Goal: Task Accomplishment & Management: Manage account settings

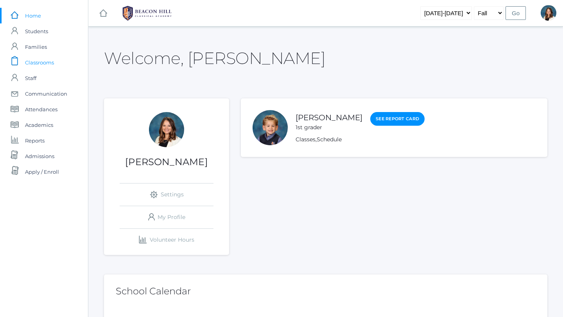
click at [41, 64] on span "Classrooms" at bounding box center [39, 63] width 29 height 16
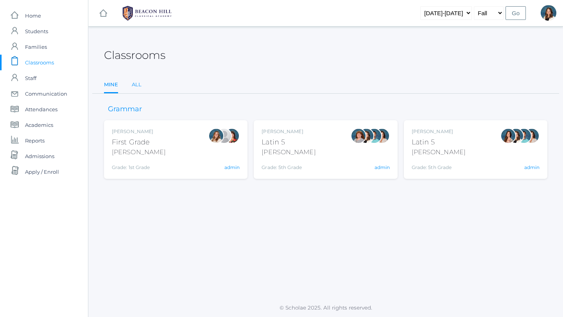
click at [137, 83] on link "All" at bounding box center [137, 85] width 10 height 16
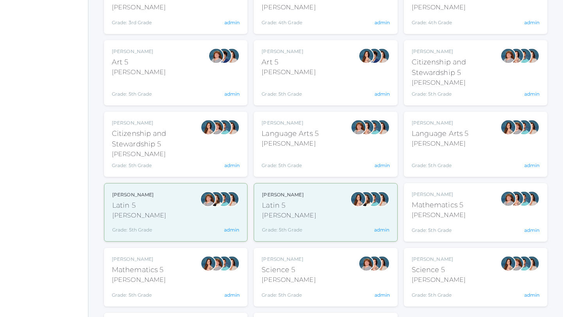
scroll to position [340, 0]
click at [189, 224] on div "Sarah Bence Latin 5 Bence Grade: 5th Grade 05LATIN admin" at bounding box center [175, 212] width 127 height 42
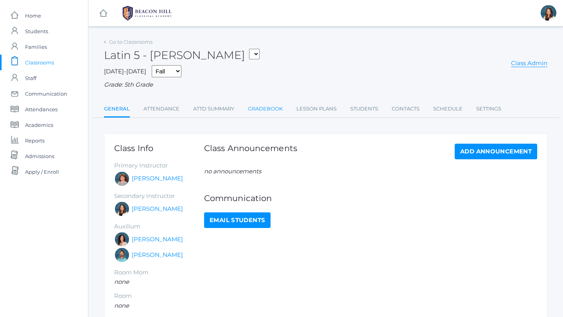
click at [263, 109] on link "Gradebook" at bounding box center [265, 109] width 35 height 16
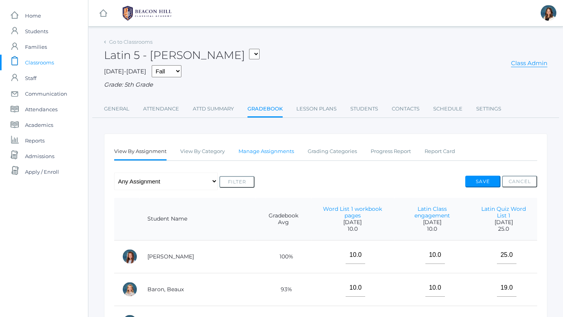
click at [277, 150] on link "Manage Assignments" at bounding box center [265, 152] width 55 height 16
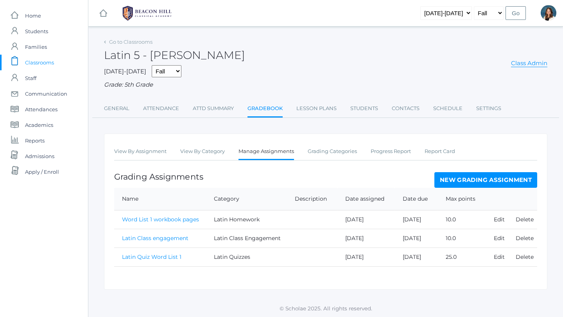
click at [460, 180] on link "New Grading Assignment" at bounding box center [485, 180] width 103 height 16
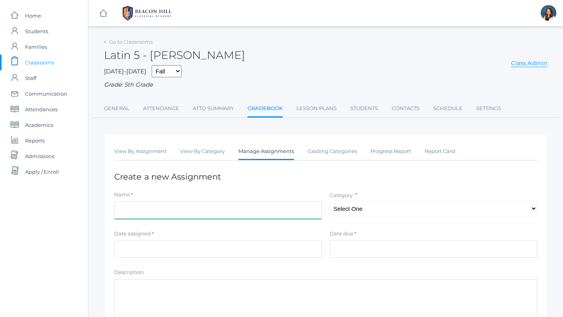
click at [188, 208] on input "Name" at bounding box center [218, 211] width 208 height 18
type input "Word List 2 Quiz"
click at [532, 209] on select "Select One Latin Quizzes Latin Homework Latin Class Engagement" at bounding box center [433, 209] width 208 height 18
select select "1239"
click at [329, 200] on select "Select One Latin Quizzes Latin Homework Latin Class Engagement" at bounding box center [433, 209] width 208 height 18
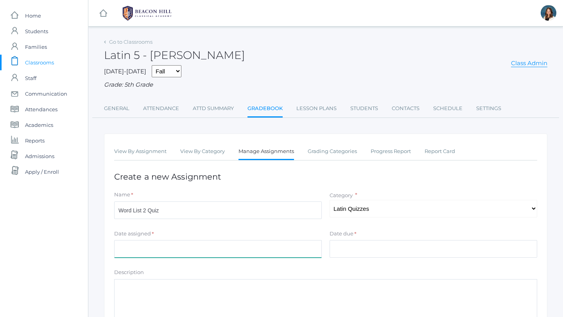
click at [225, 254] on input "Date assigned" at bounding box center [218, 249] width 208 height 18
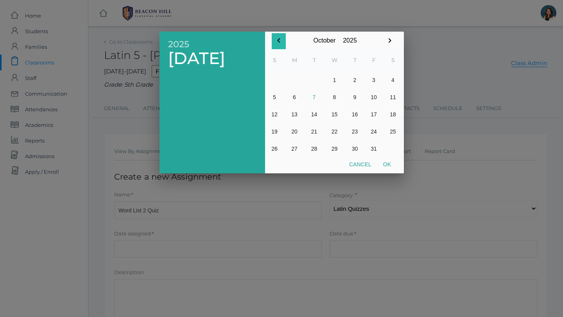
click at [277, 40] on icon "button" at bounding box center [278, 40] width 3 height 5
click at [388, 39] on icon "button" at bounding box center [389, 40] width 3 height 5
click at [335, 78] on button "1" at bounding box center [335, 80] width 22 height 17
click at [388, 162] on button "Ok" at bounding box center [387, 165] width 20 height 14
type input "[DATE]"
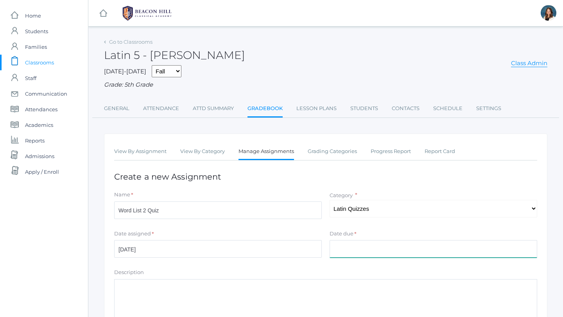
click at [347, 249] on input "Date due" at bounding box center [433, 249] width 208 height 18
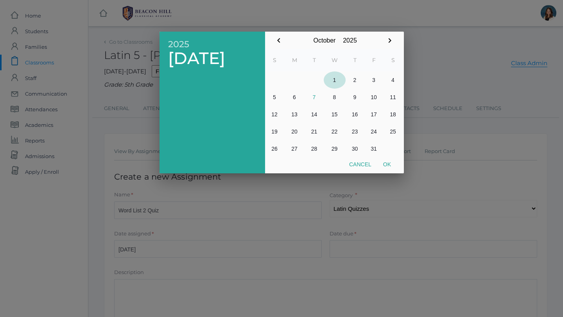
click at [335, 77] on button "1" at bounding box center [335, 80] width 22 height 17
click at [386, 162] on button "Ok" at bounding box center [387, 165] width 20 height 14
type input "[DATE]"
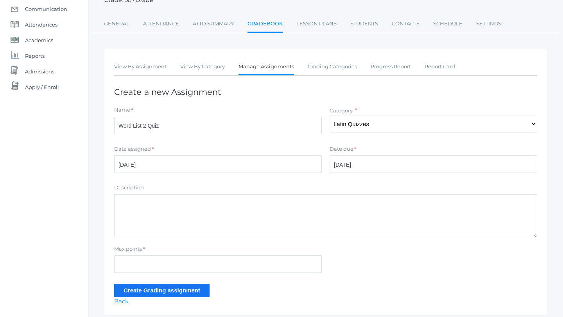
scroll to position [86, 0]
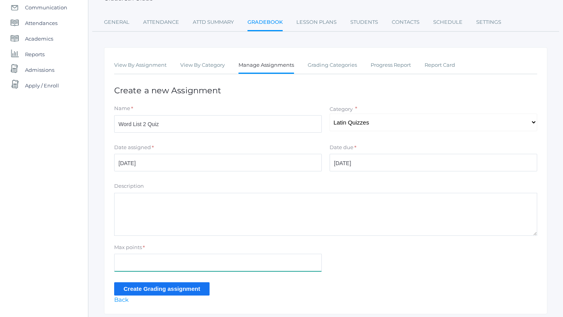
click at [153, 265] on input "Max points" at bounding box center [218, 263] width 208 height 18
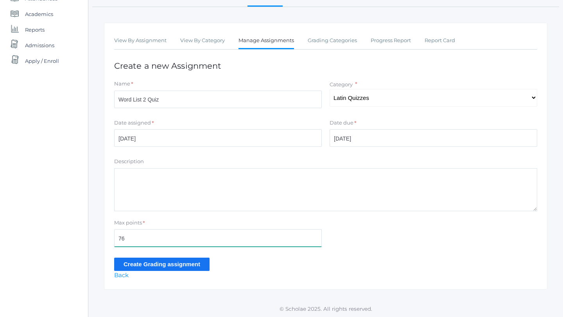
scroll to position [111, 0]
type input "76"
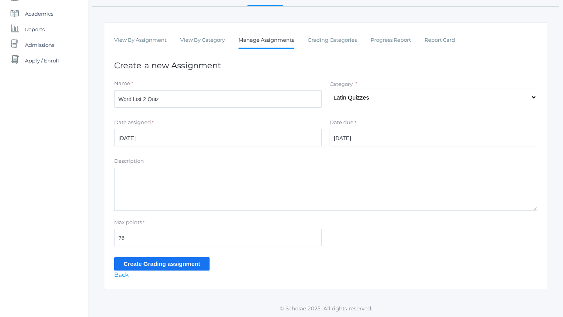
click at [145, 263] on input "Create Grading assignment" at bounding box center [161, 264] width 95 height 13
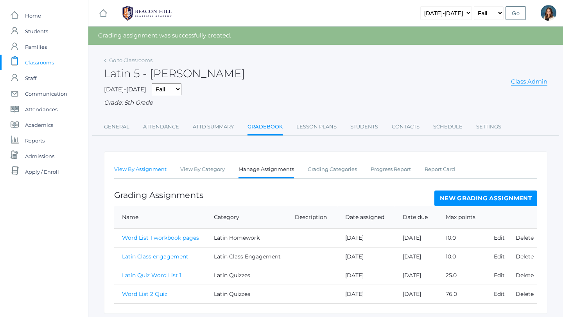
click at [158, 168] on link "View By Assignment" at bounding box center [140, 170] width 52 height 16
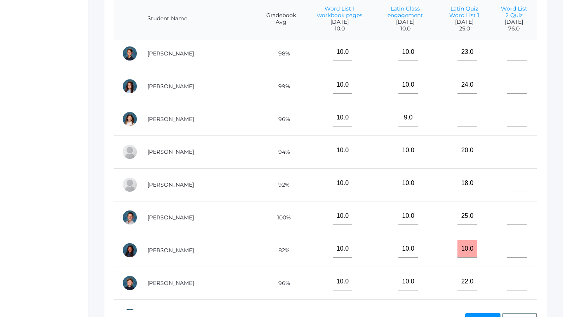
scroll to position [239, 0]
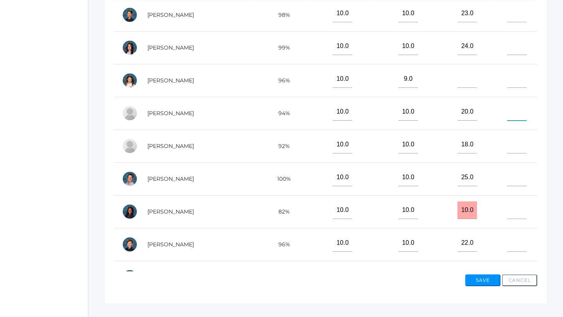
click at [518, 114] on input"] "text" at bounding box center [517, 112] width 20 height 18
type input"] "17"
click at [510, 213] on input"] "text" at bounding box center [517, 211] width 20 height 18
type input"] "4"
click at [520, 110] on input"] "17" at bounding box center [517, 112] width 20 height 18
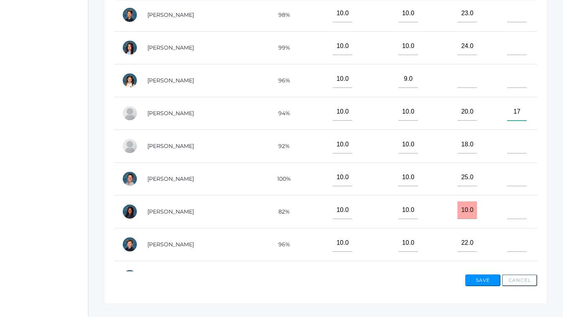
type input"] "1"
type input"] "13"
click at [514, 212] on input"] "text" at bounding box center [517, 211] width 20 height 18
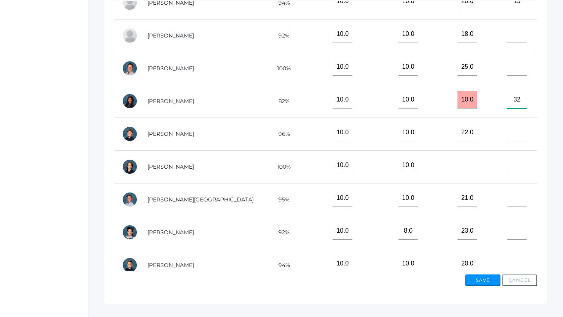
scroll to position [282, 0]
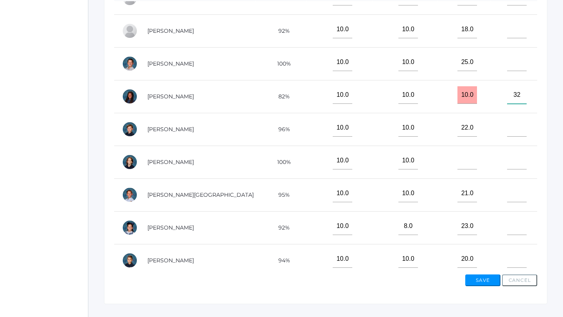
type input"] "32"
click at [515, 163] on input"] "text" at bounding box center [517, 161] width 20 height 18
type input"] "62.5"
click at [510, 259] on input"] "text" at bounding box center [517, 260] width 20 height 18
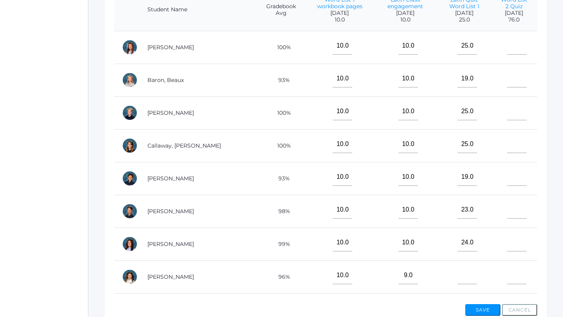
scroll to position [208, 0]
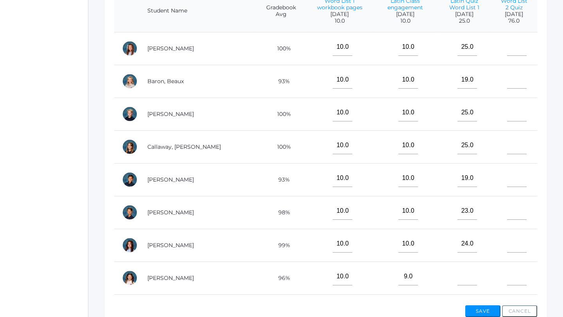
type input"] "50"
click at [514, 83] on input"] "text" at bounding box center [517, 80] width 20 height 18
type input"] "42"
click at [516, 280] on input"] "text" at bounding box center [517, 277] width 20 height 18
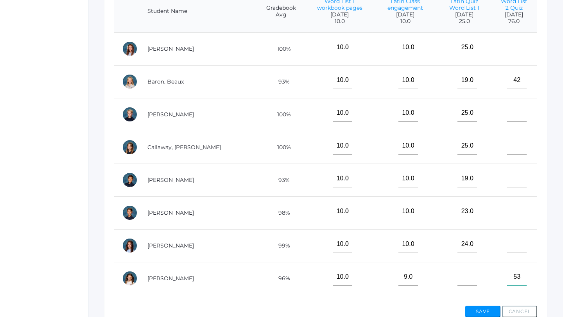
type input"] "53"
click at [515, 211] on input"] "text" at bounding box center [517, 212] width 20 height 18
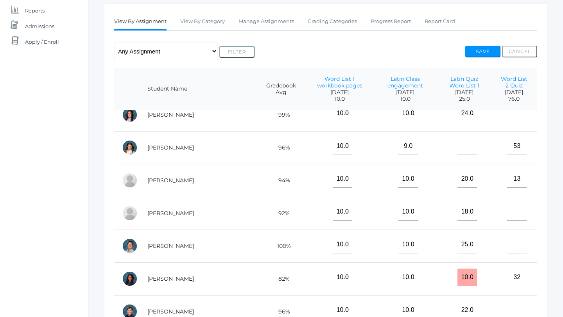
scroll to position [223, 0]
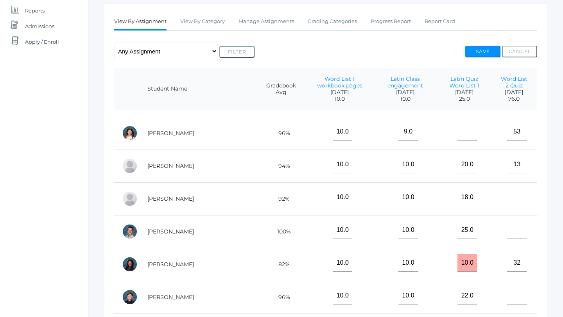
type input"] "53"
click at [517, 197] on input"] "text" at bounding box center [517, 198] width 20 height 18
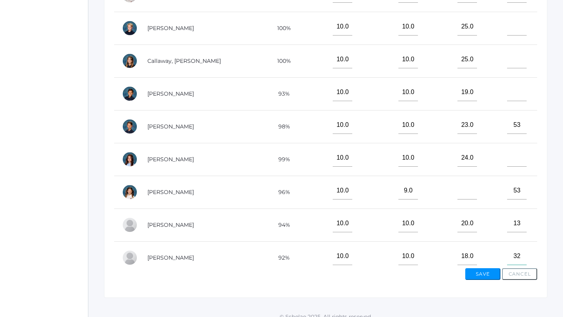
scroll to position [45, 0]
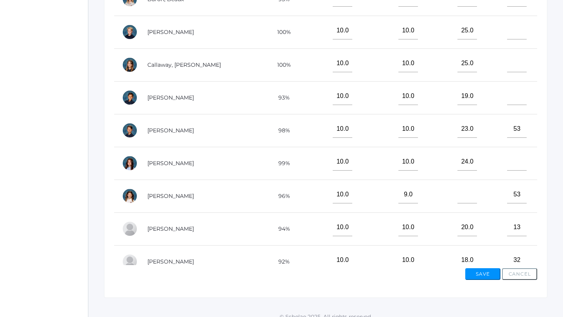
type input"] "32"
click at [512, 27] on input"] "text" at bounding box center [517, 31] width 20 height 18
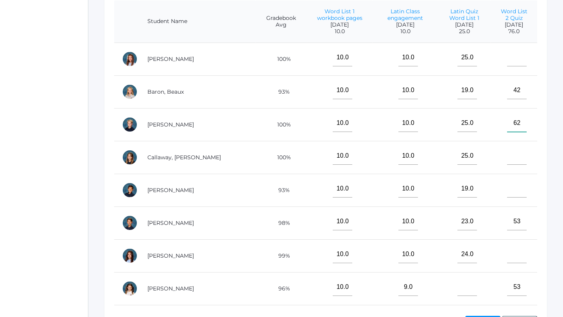
scroll to position [197, 0]
type input"] "62"
click at [517, 60] on input"] "text" at bounding box center [517, 58] width 20 height 18
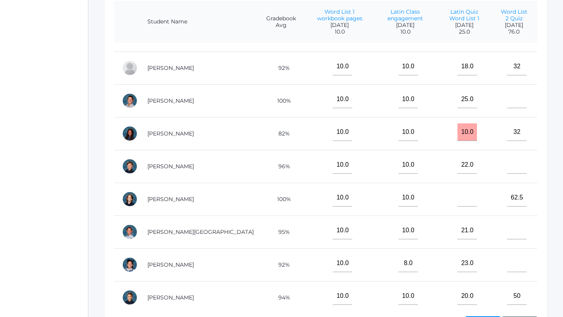
scroll to position [288, 0]
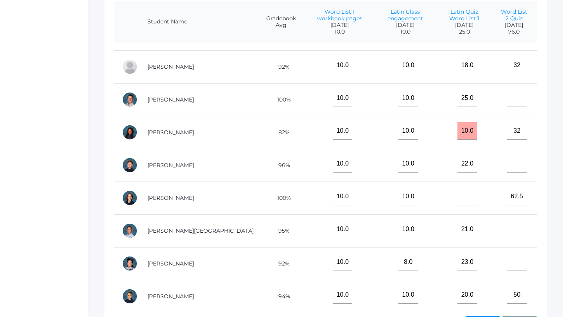
type input"] "65"
click at [516, 231] on input"] "text" at bounding box center [517, 230] width 20 height 18
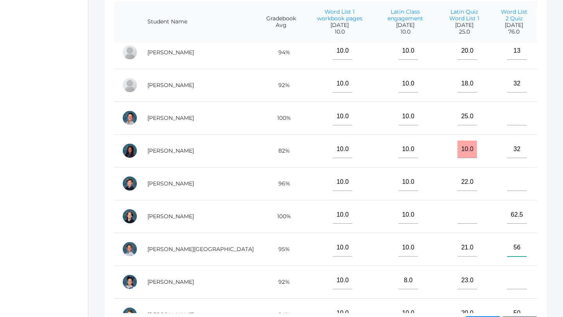
scroll to position [268, 0]
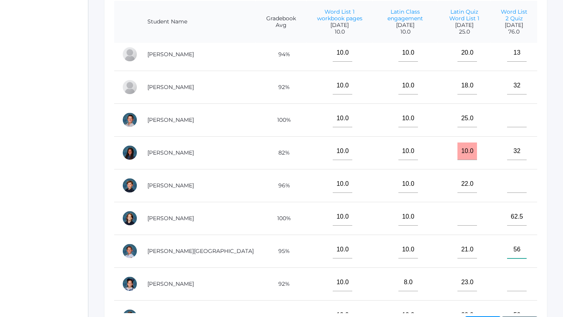
type input"] "56"
click at [515, 122] on input"] "text" at bounding box center [517, 119] width 20 height 18
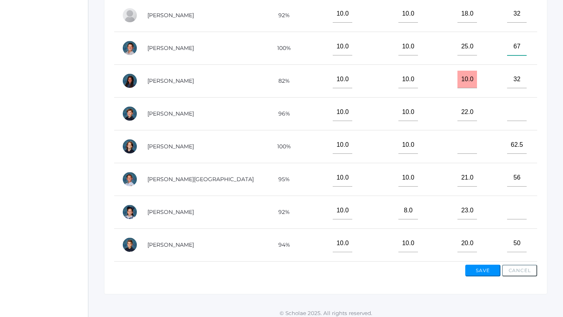
scroll to position [254, 0]
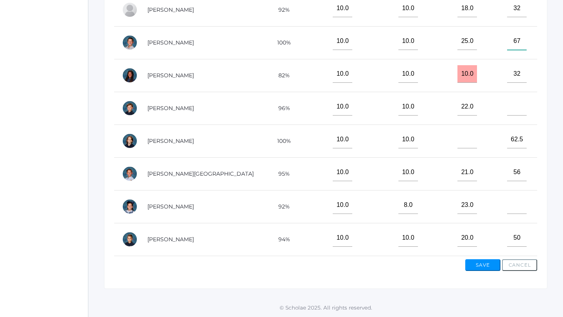
type input"] "67"
click at [514, 207] on input"] "text" at bounding box center [517, 206] width 20 height 18
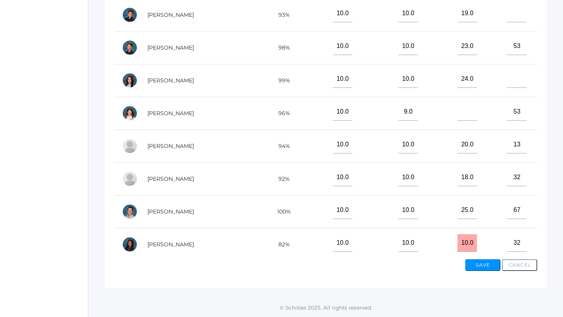
scroll to position [115, 0]
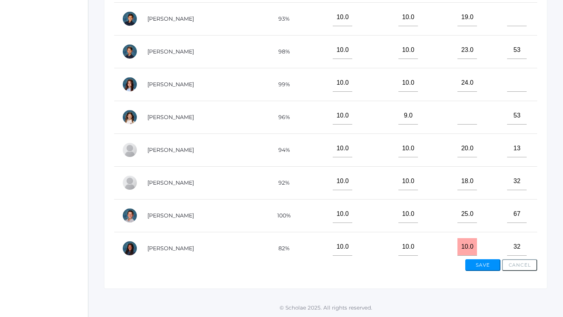
type input"] "73"
click at [516, 79] on input"] "text" at bounding box center [517, 83] width 20 height 18
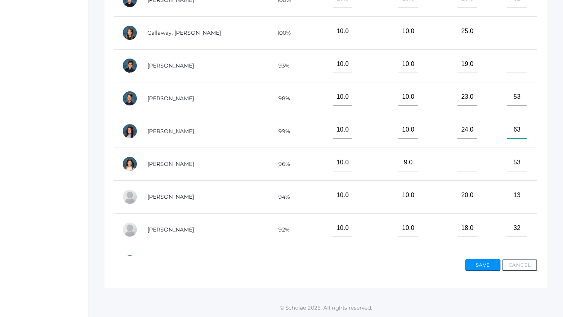
scroll to position [67, 0]
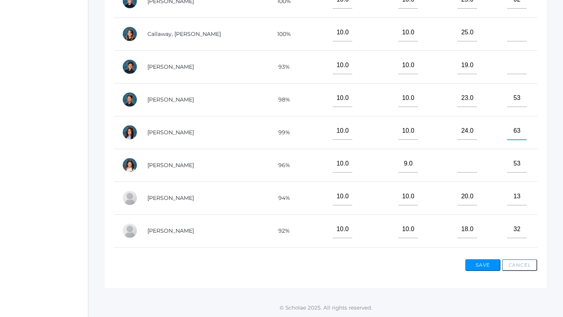
type input"] "63"
click at [513, 68] on input"] "text" at bounding box center [517, 66] width 20 height 18
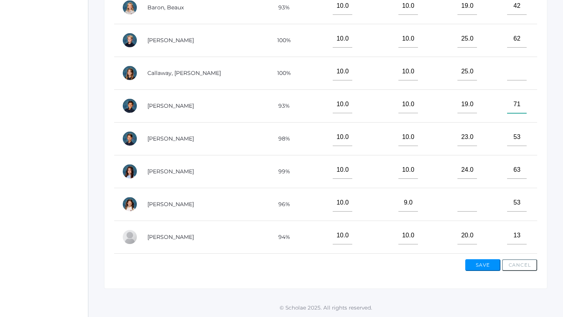
scroll to position [16, 0]
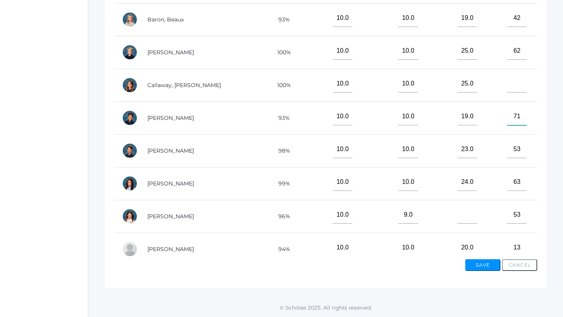
type input"] "71"
click at [513, 85] on input"] "text" at bounding box center [517, 84] width 20 height 18
type input"] "69"
click at [487, 267] on button "Save" at bounding box center [482, 266] width 35 height 12
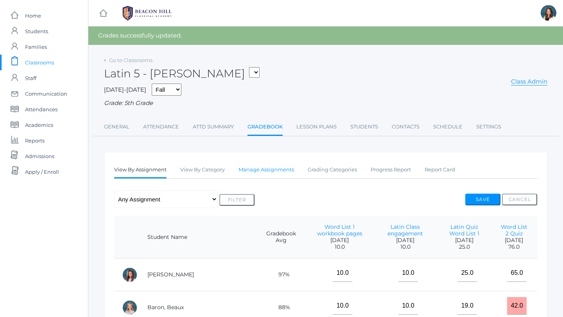
click at [261, 169] on link "Manage Assignments" at bounding box center [265, 170] width 55 height 16
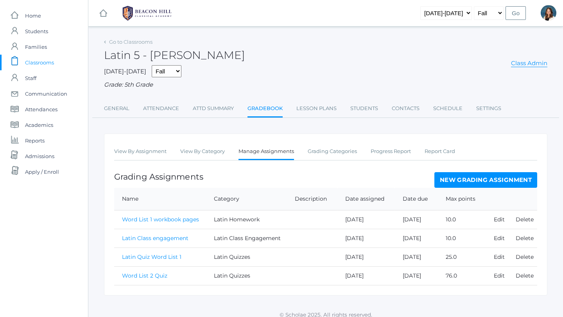
click at [457, 178] on link "New Grading Assignment" at bounding box center [485, 180] width 103 height 16
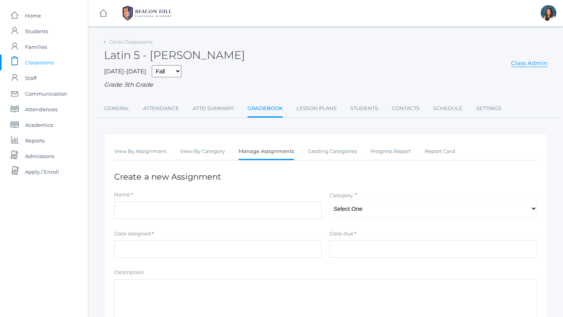
click at [189, 220] on div "Name *" at bounding box center [217, 206] width 215 height 31
click at [175, 216] on input "Name" at bounding box center [218, 211] width 208 height 18
type input "Latin Engagement Word List 2"
click at [534, 208] on select "Select One Latin Quizzes Latin Homework Latin Class Engagement" at bounding box center [433, 209] width 208 height 18
select select "1241"
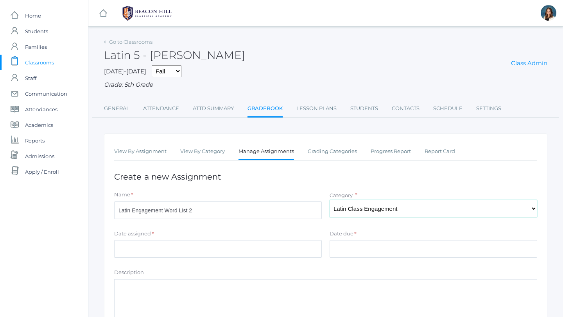
click at [329, 200] on select "Select One Latin Quizzes Latin Homework Latin Class Engagement" at bounding box center [433, 209] width 208 height 18
click at [221, 252] on input "Date assigned" at bounding box center [218, 249] width 208 height 18
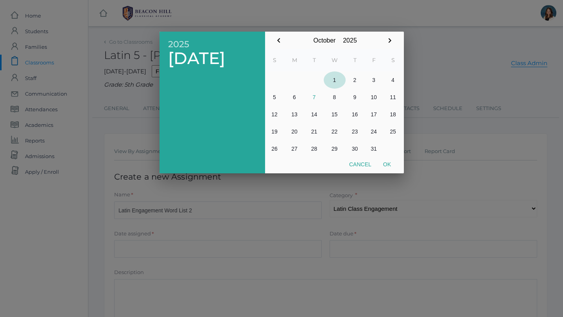
click at [335, 79] on button "1" at bounding box center [335, 80] width 22 height 17
click at [387, 164] on button "Ok" at bounding box center [387, 165] width 20 height 14
type input "[DATE]"
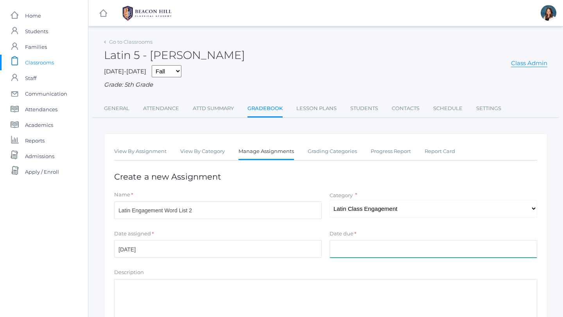
click at [347, 250] on input "Date due" at bounding box center [433, 249] width 208 height 18
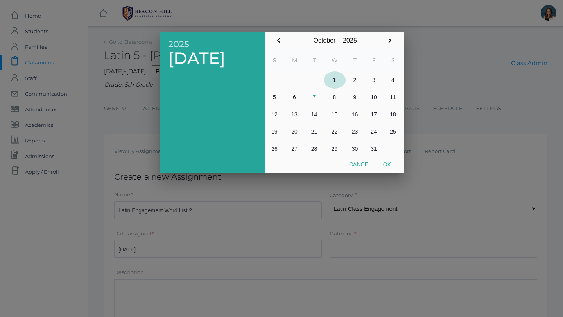
click at [335, 78] on button "1" at bounding box center [335, 80] width 22 height 17
click at [386, 163] on button "Ok" at bounding box center [387, 165] width 20 height 14
type input "[DATE]"
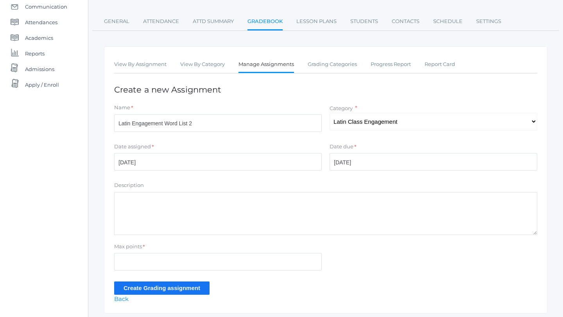
scroll to position [112, 0]
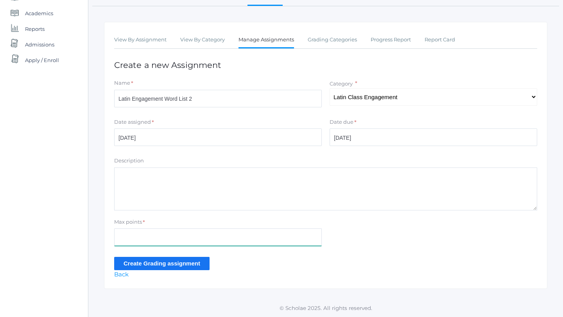
click at [156, 238] on input "Max points" at bounding box center [218, 238] width 208 height 18
type input "10"
click at [134, 263] on input "Create Grading assignment" at bounding box center [161, 263] width 95 height 13
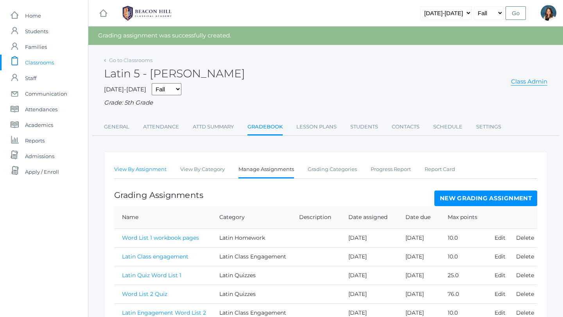
click at [147, 167] on link "View By Assignment" at bounding box center [140, 170] width 52 height 16
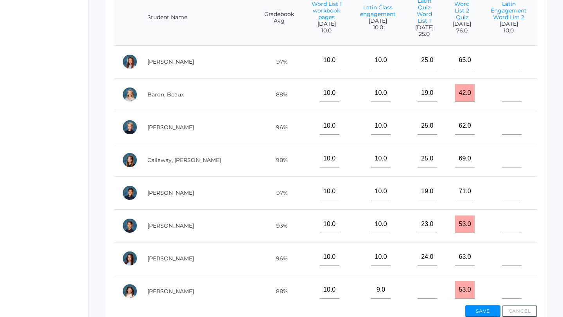
scroll to position [209, 0]
click at [502, 58] on input"] "text" at bounding box center [512, 60] width 20 height 18
type input"] "10"
click at [508, 94] on input"] "text" at bounding box center [512, 93] width 20 height 18
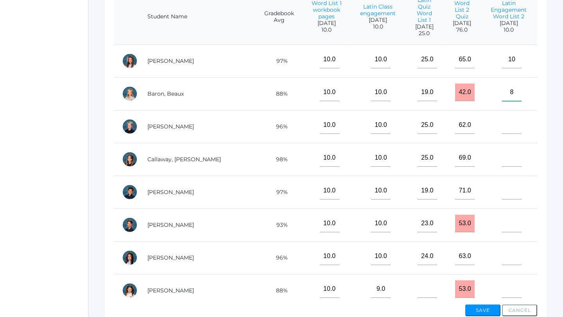
type input"] "8"
click at [508, 126] on input"] "text" at bounding box center [512, 125] width 20 height 18
type input"] "10"
click at [503, 160] on input"] "text" at bounding box center [512, 158] width 20 height 18
type input"] "10"
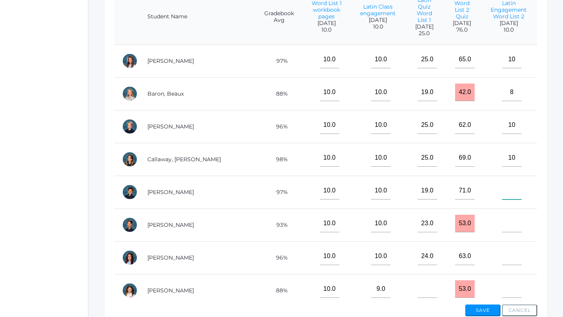
click at [507, 195] on input"] "text" at bounding box center [512, 191] width 20 height 18
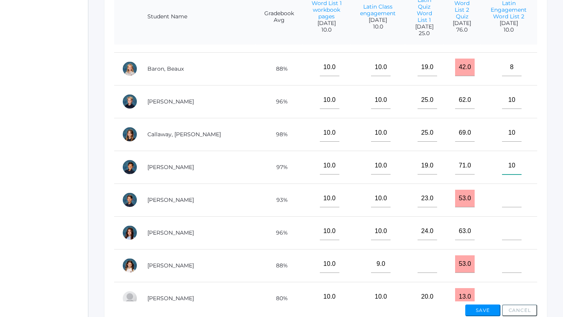
scroll to position [26, 0]
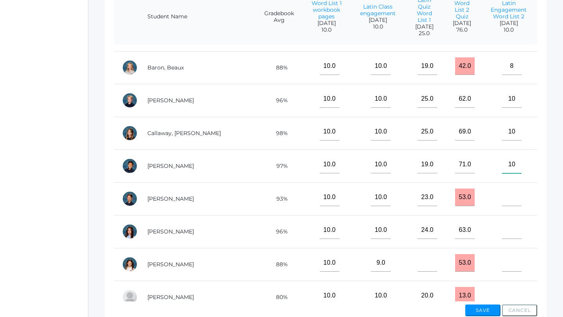
type input"] "10"
click at [507, 199] on input"] "text" at bounding box center [512, 198] width 20 height 18
type input"] "10"
click at [509, 229] on input"] "text" at bounding box center [512, 231] width 20 height 18
type input"] "10"
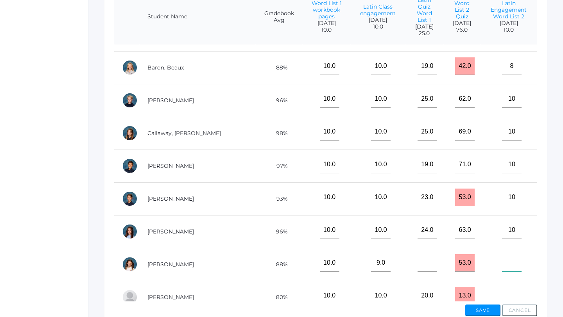
click at [503, 266] on input"] "text" at bounding box center [512, 263] width 20 height 18
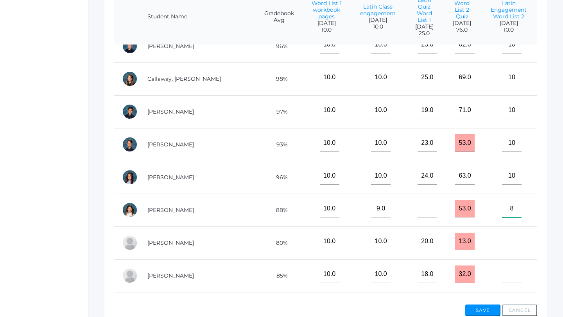
scroll to position [81, 0]
type input"] "8"
click at [509, 242] on input"] "text" at bounding box center [512, 241] width 20 height 18
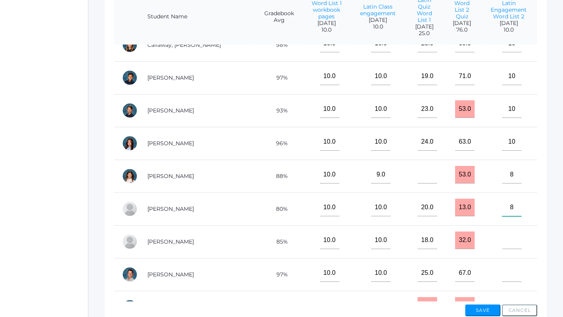
scroll to position [116, 0]
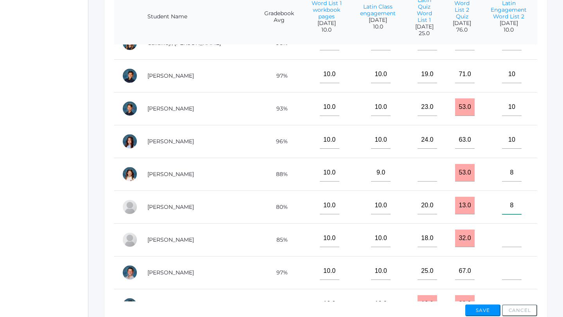
type input"] "8"
click at [507, 238] on input"] "text" at bounding box center [512, 239] width 20 height 18
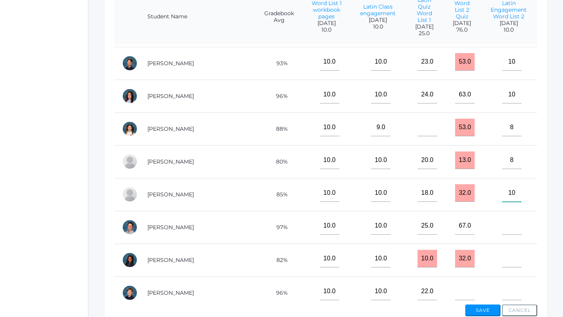
scroll to position [163, 0]
type input"] "10"
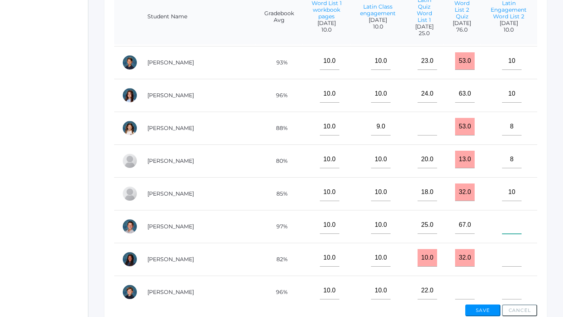
click at [510, 225] on input"] "text" at bounding box center [512, 226] width 20 height 18
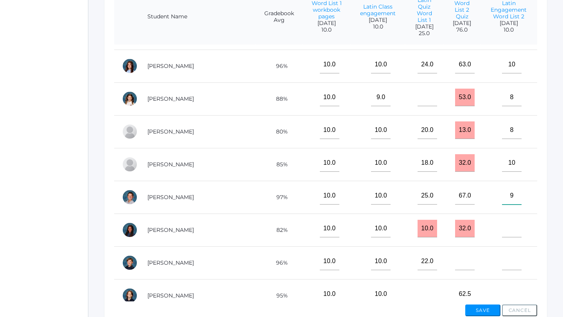
scroll to position [194, 0]
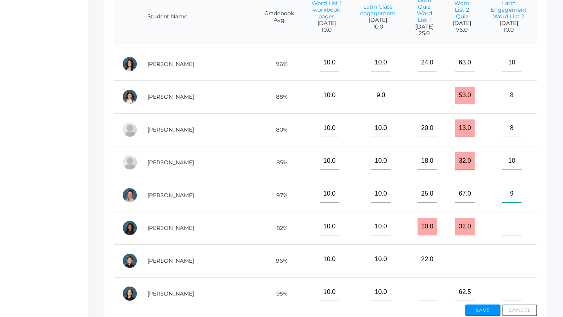
type input"] "9"
click at [510, 227] on input"] "text" at bounding box center [512, 227] width 20 height 18
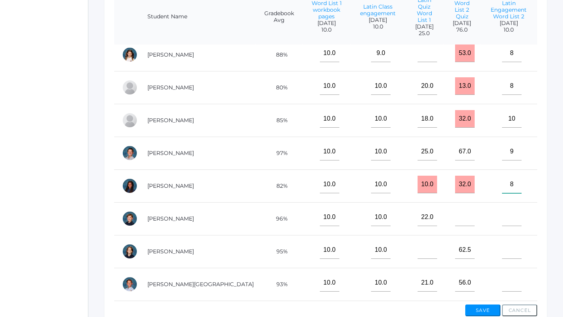
scroll to position [237, 0]
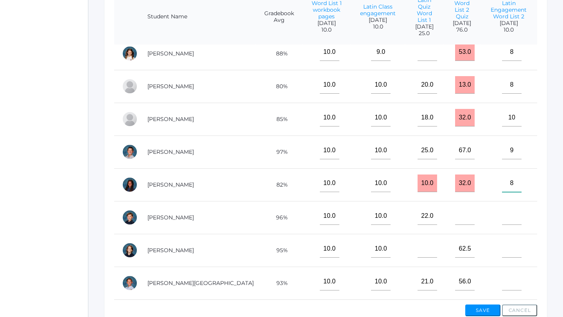
type input"] "8"
click at [510, 214] on input"] "text" at bounding box center [512, 217] width 20 height 18
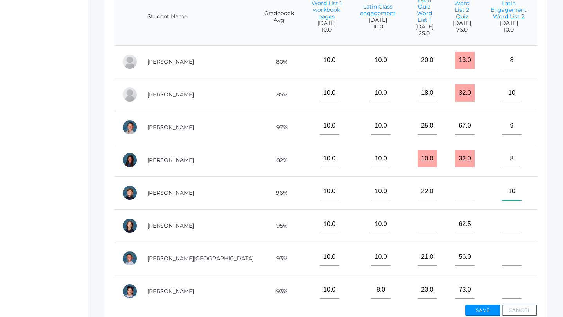
scroll to position [263, 0]
type input"] "10"
click at [508, 223] on input"] "text" at bounding box center [512, 224] width 20 height 18
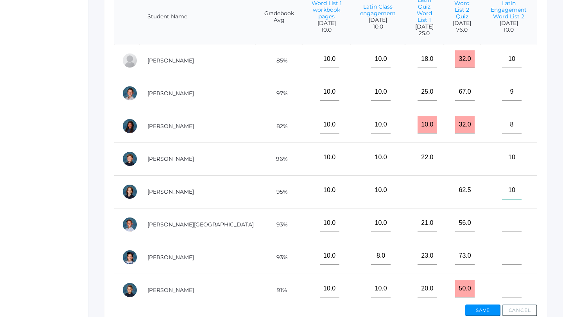
scroll to position [301, 0]
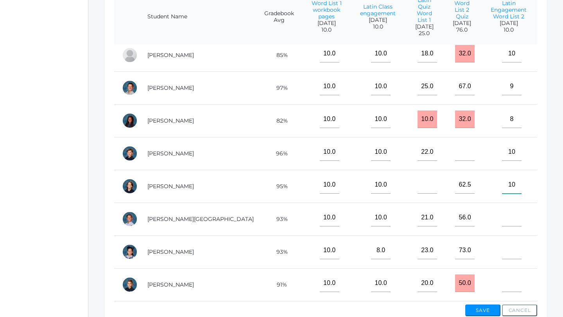
type input"] "10"
click at [507, 219] on input"] "text" at bounding box center [512, 218] width 20 height 18
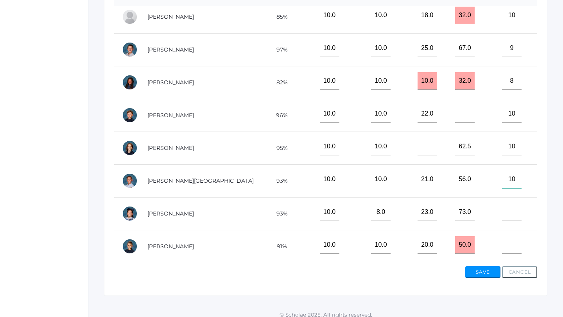
scroll to position [252, 0]
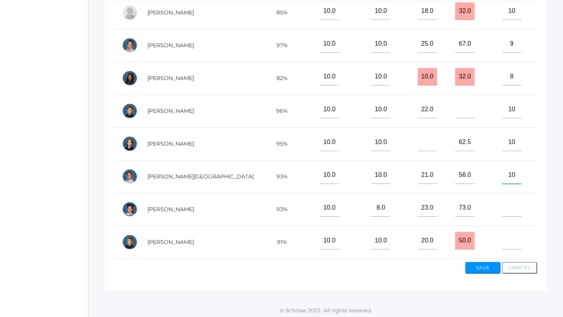
type input"] "10"
click at [507, 206] on input"] "text" at bounding box center [512, 208] width 20 height 18
type input"] "9"
click at [507, 240] on input"] "text" at bounding box center [512, 241] width 20 height 18
type input"] "1"
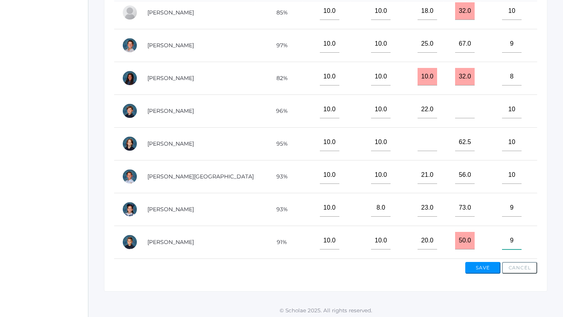
type input"] "9"
click at [482, 268] on button "Save" at bounding box center [482, 268] width 35 height 12
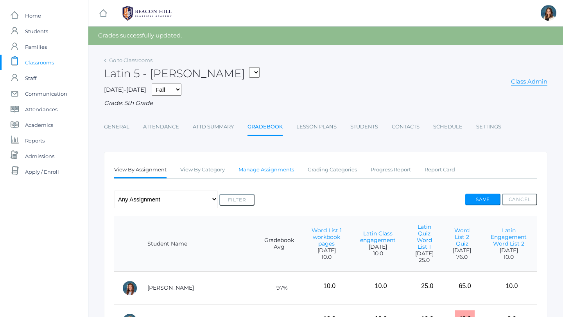
click at [278, 167] on link "Manage Assignments" at bounding box center [265, 170] width 55 height 16
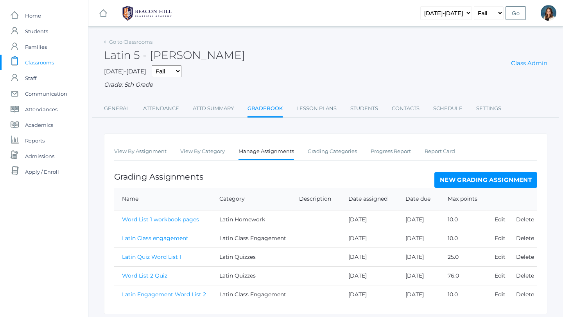
scroll to position [26, 0]
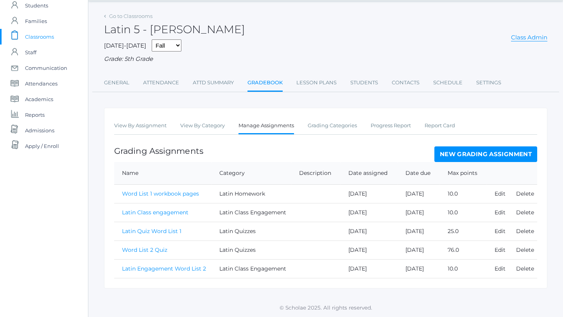
click at [455, 152] on link "New Grading Assignment" at bounding box center [485, 155] width 103 height 16
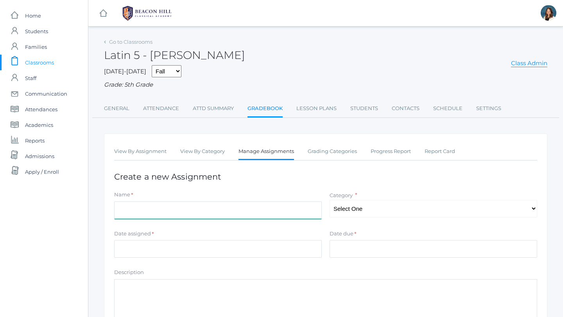
click at [184, 207] on input "Name" at bounding box center [218, 211] width 208 height 18
type input "Word List 2 Workbook pgs."
click at [535, 208] on select "Select One Latin Quizzes Latin Homework Latin Class Engagement" at bounding box center [433, 209] width 208 height 18
select select "1240"
click at [329, 200] on select "Select One Latin Quizzes Latin Homework Latin Class Engagement" at bounding box center [433, 209] width 208 height 18
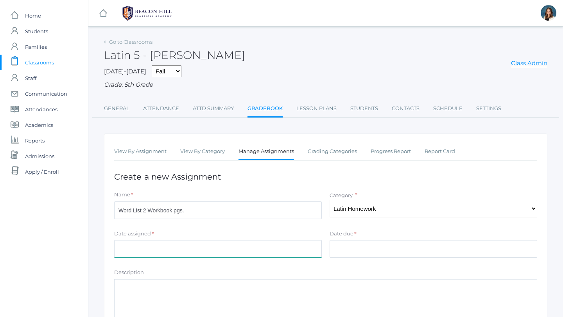
click at [212, 249] on input "Date assigned" at bounding box center [218, 249] width 208 height 18
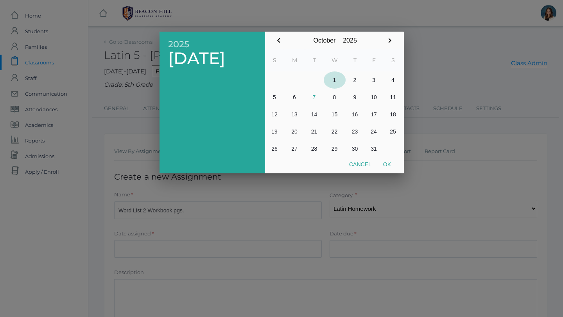
click at [333, 79] on button "1" at bounding box center [335, 80] width 22 height 17
click at [385, 161] on button "Ok" at bounding box center [387, 165] width 20 height 14
type input "[DATE]"
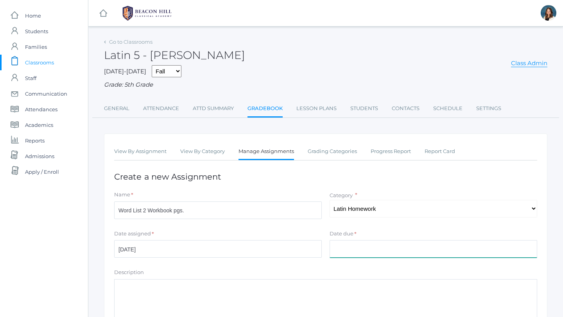
click at [356, 247] on input "Date due" at bounding box center [433, 249] width 208 height 18
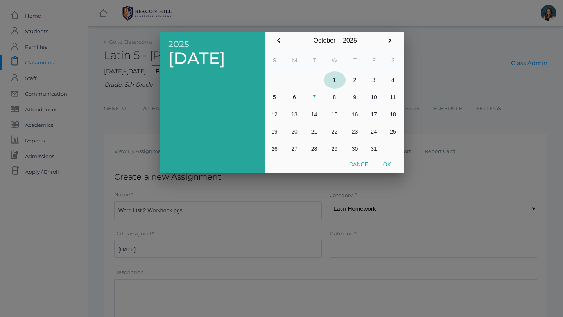
click at [334, 79] on button "1" at bounding box center [335, 80] width 22 height 17
click at [389, 161] on button "Ok" at bounding box center [387, 165] width 20 height 14
type input "[DATE]"
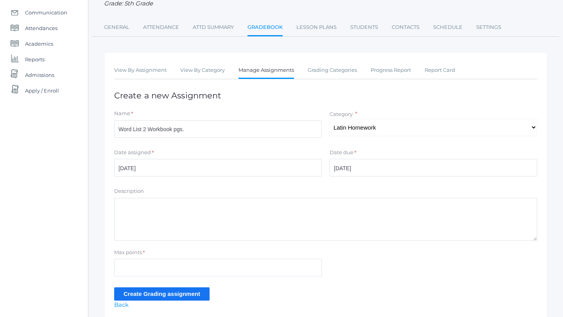
scroll to position [112, 0]
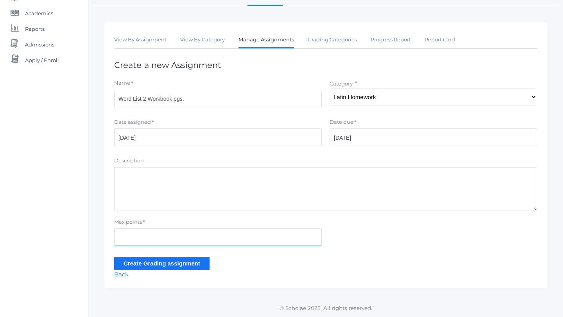
click at [144, 239] on input "Max points" at bounding box center [218, 238] width 208 height 18
type input "10"
click at [127, 261] on input "Create Grading assignment" at bounding box center [161, 263] width 95 height 13
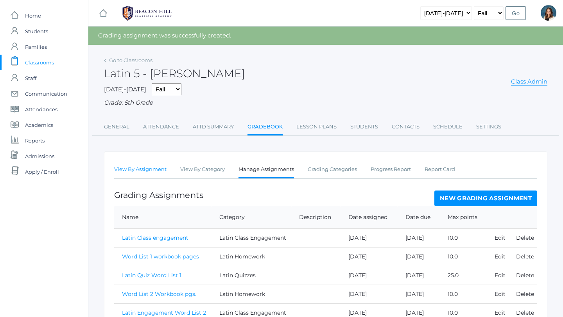
click at [161, 170] on link "View By Assignment" at bounding box center [140, 170] width 52 height 16
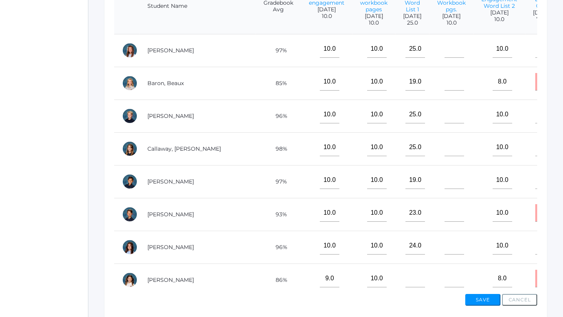
scroll to position [220, 0]
click at [444, 55] on input"] "text" at bounding box center [454, 48] width 20 height 18
type input"] "10"
click at [444, 88] on input"] "text" at bounding box center [454, 81] width 20 height 18
type input"] "10"
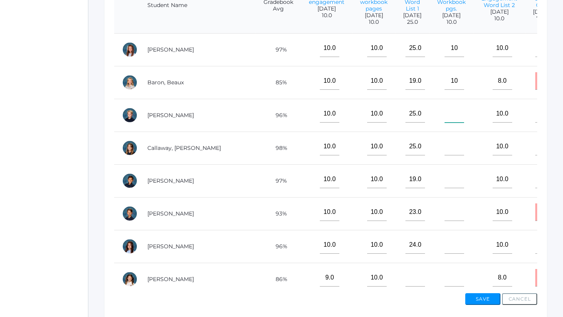
click at [444, 118] on input"] "text" at bounding box center [454, 114] width 20 height 18
type input"] "10"
click at [444, 150] on input"] "text" at bounding box center [454, 147] width 20 height 18
type input"] "10"
click at [444, 188] on input"] "text" at bounding box center [454, 180] width 20 height 18
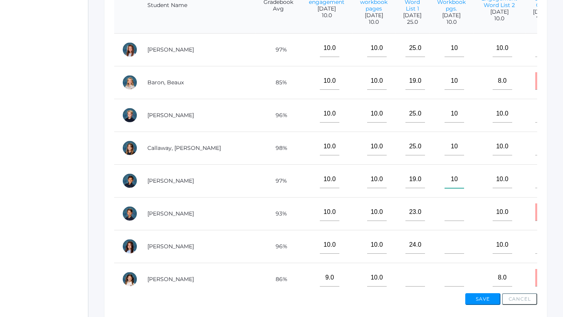
type input"] "10"
click at [444, 220] on input"] "text" at bounding box center [454, 213] width 20 height 18
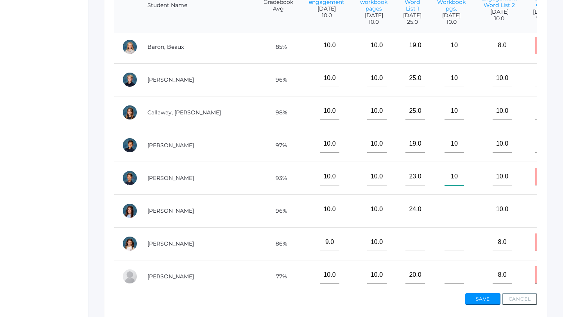
scroll to position [38, 0]
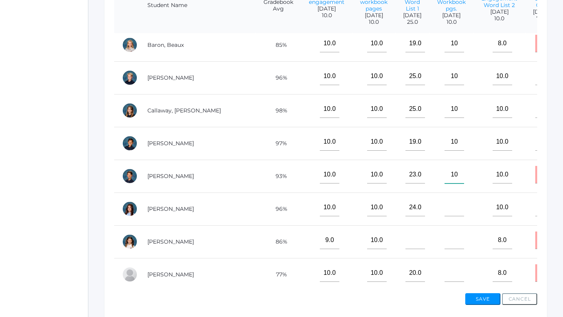
type input"] "10"
click at [444, 215] on input"] "text" at bounding box center [454, 208] width 20 height 18
type input"] "7"
click at [444, 249] on input"] "text" at bounding box center [454, 241] width 20 height 18
click at [444, 209] on input"] "7" at bounding box center [454, 208] width 20 height 18
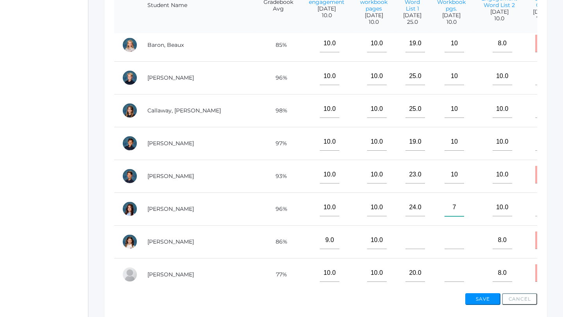
click at [444, 215] on input"] "7" at bounding box center [454, 208] width 20 height 18
type input"] "10"
click at [444, 247] on input"] "text" at bounding box center [454, 241] width 20 height 18
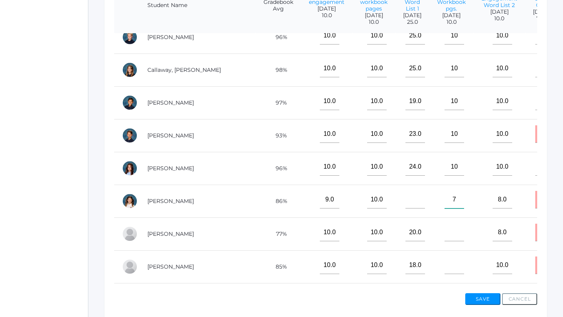
scroll to position [79, 0]
type input"] "7"
click at [444, 240] on input"] "text" at bounding box center [454, 232] width 20 height 18
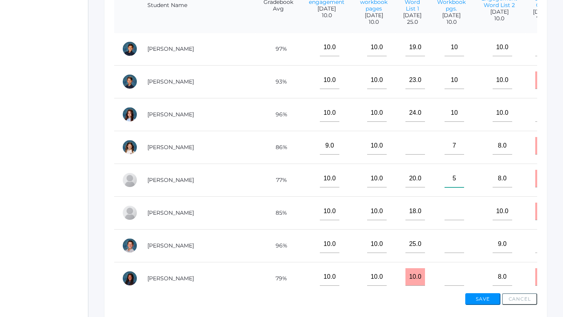
scroll to position [134, 0]
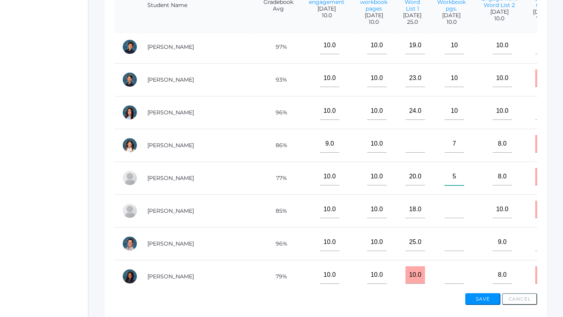
type input"] "5"
click at [444, 214] on input"] "text" at bounding box center [454, 210] width 20 height 18
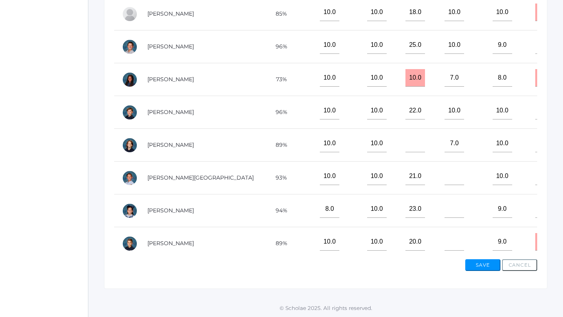
scroll to position [308, 0]
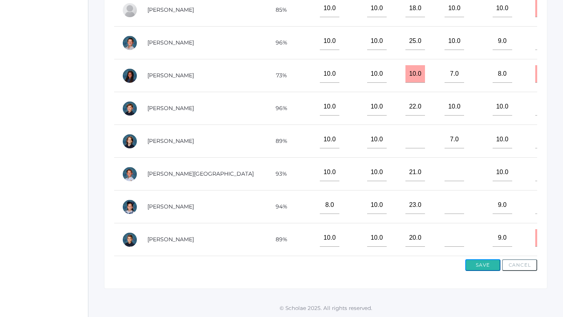
click at [488, 266] on button "Save" at bounding box center [482, 266] width 35 height 12
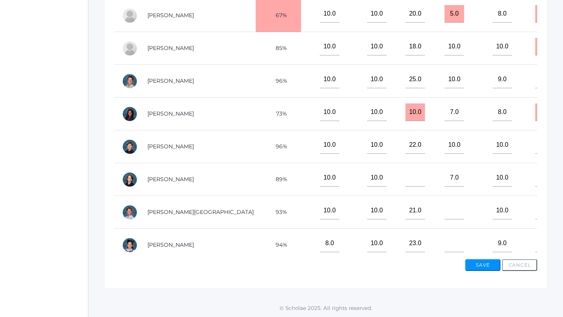
scroll to position [308, 0]
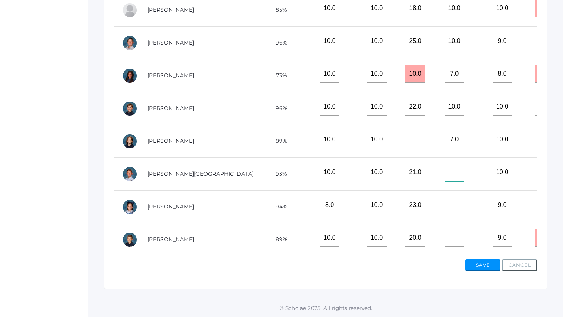
click at [444, 168] on input"] "text" at bounding box center [454, 173] width 20 height 18
type input"] "10"
click at [444, 205] on input"] "text" at bounding box center [454, 206] width 20 height 18
type input"] "10"
click at [444, 239] on input"] "text" at bounding box center [454, 238] width 20 height 18
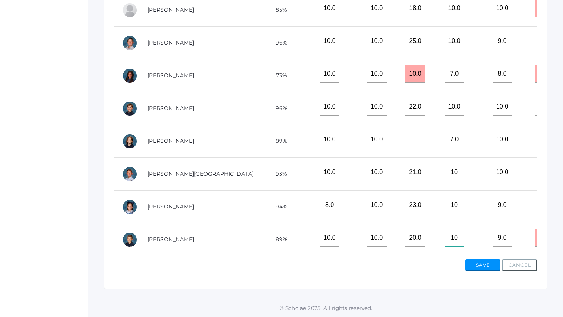
type input"] "10"
click at [490, 267] on button "Save" at bounding box center [482, 266] width 35 height 12
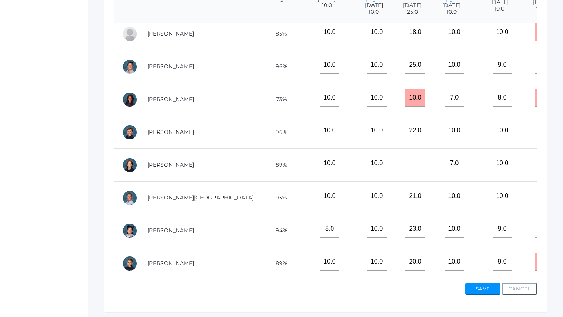
scroll to position [272, 0]
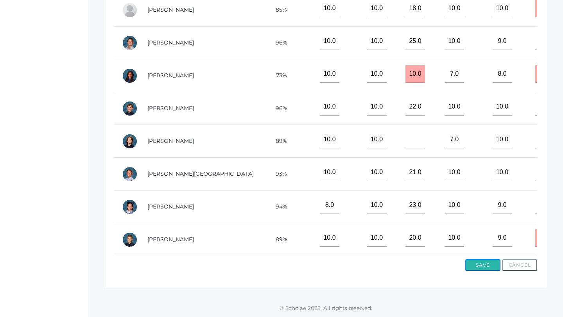
click at [486, 264] on button "Save" at bounding box center [482, 266] width 35 height 12
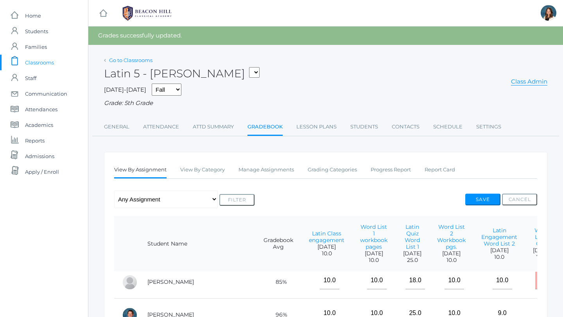
click at [146, 59] on link "Go to Classrooms" at bounding box center [130, 60] width 43 height 6
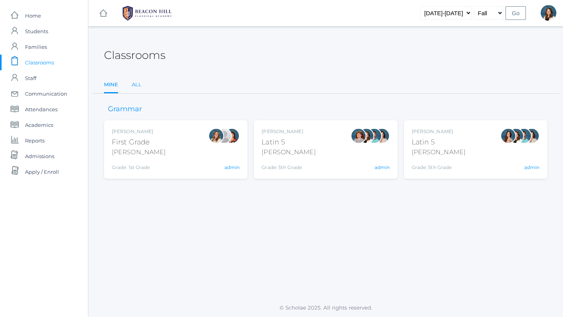
click at [135, 82] on link "All" at bounding box center [137, 85] width 10 height 16
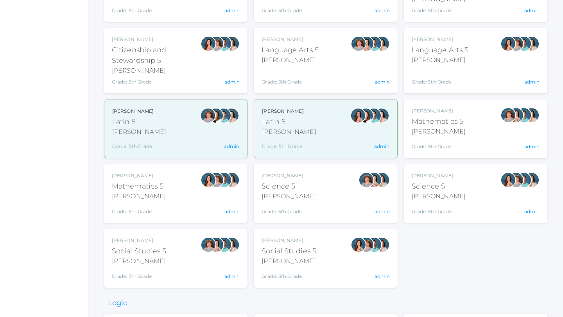
scroll to position [424, 0]
click at [329, 135] on div "[PERSON_NAME] Latin 5 [PERSON_NAME] Grade: 5th Grade 05LATIN admin" at bounding box center [325, 128] width 127 height 42
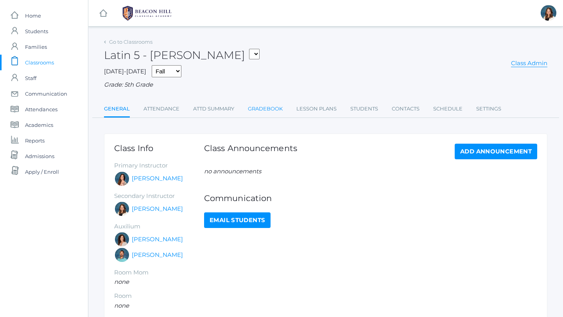
click at [272, 107] on link "Gradebook" at bounding box center [265, 109] width 35 height 16
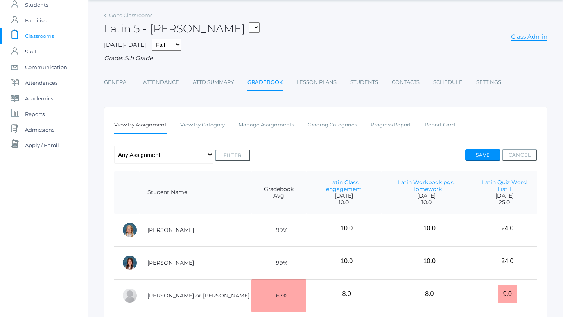
scroll to position [25, 0]
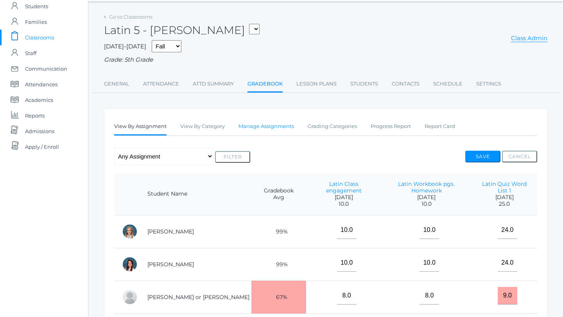
click at [274, 127] on link "Manage Assignments" at bounding box center [265, 127] width 55 height 16
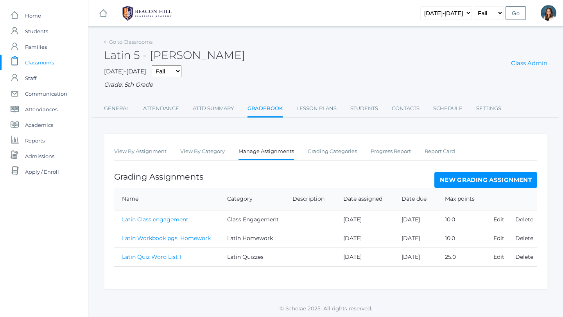
click at [466, 180] on link "New Grading Assignment" at bounding box center [485, 180] width 103 height 16
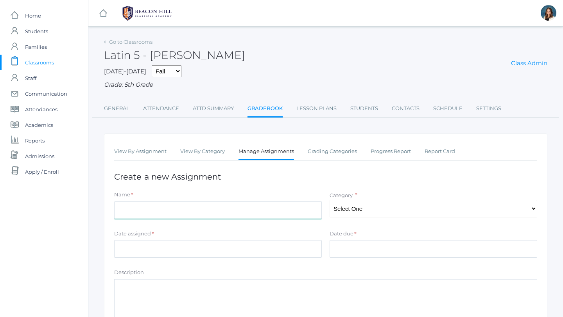
click at [230, 209] on input "Name" at bounding box center [218, 211] width 208 height 18
type input "Word List 2 Quiz"
click at [531, 209] on select "Select One Latin Quizzes Class Engagement Latin Homework" at bounding box center [433, 209] width 208 height 18
select select "1242"
click at [329, 200] on select "Select One Latin Quizzes Class Engagement Latin Homework" at bounding box center [433, 209] width 208 height 18
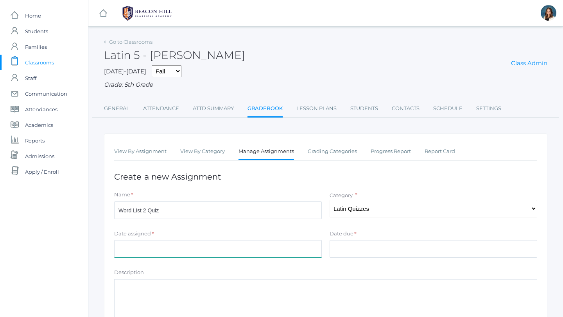
click at [229, 254] on input "Date assigned" at bounding box center [218, 249] width 208 height 18
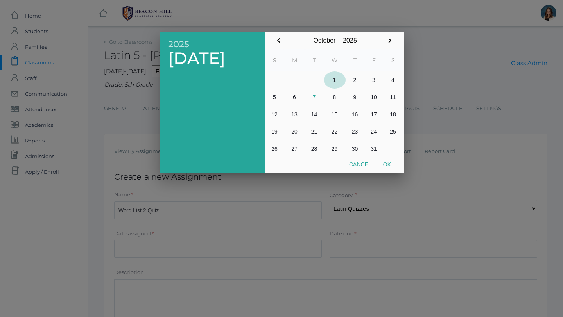
click at [336, 78] on button "1" at bounding box center [335, 80] width 22 height 17
click at [387, 162] on button "Ok" at bounding box center [387, 165] width 20 height 14
type input "[DATE]"
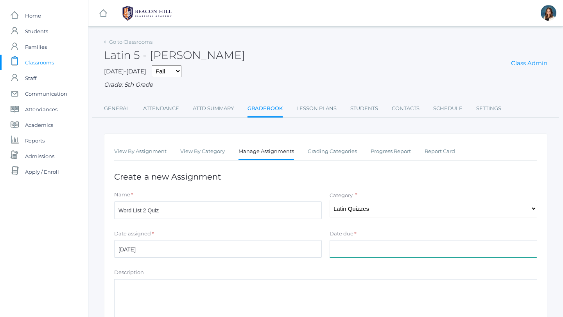
click at [355, 250] on input "Date due" at bounding box center [433, 249] width 208 height 18
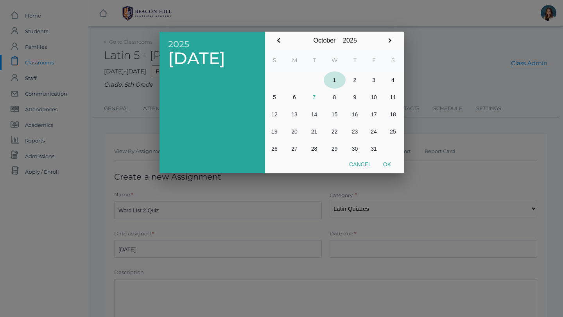
click at [334, 79] on button "1" at bounding box center [335, 80] width 22 height 17
click at [386, 162] on button "Ok" at bounding box center [387, 165] width 20 height 14
type input "[DATE]"
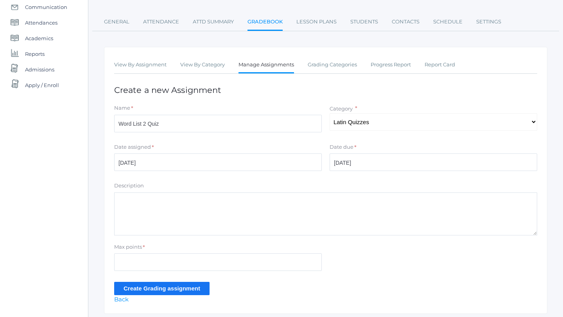
scroll to position [93, 0]
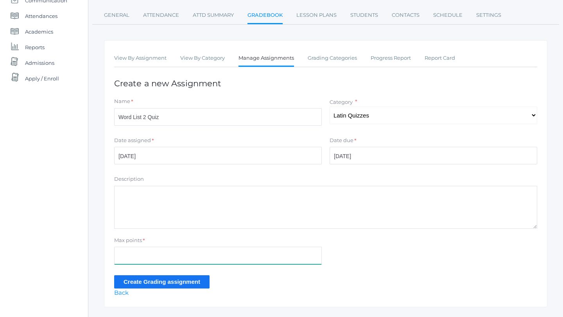
click at [180, 256] on input "Max points" at bounding box center [218, 256] width 208 height 18
type input "76"
click at [183, 280] on input "Create Grading assignment" at bounding box center [161, 282] width 95 height 13
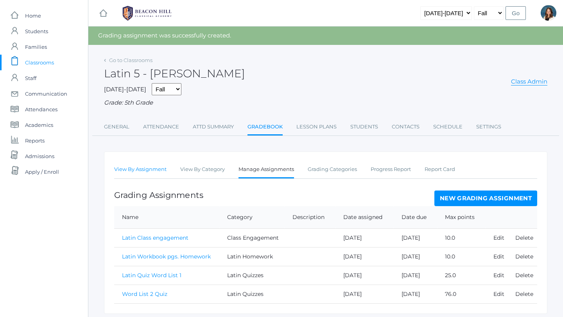
click at [142, 168] on link "View By Assignment" at bounding box center [140, 170] width 52 height 16
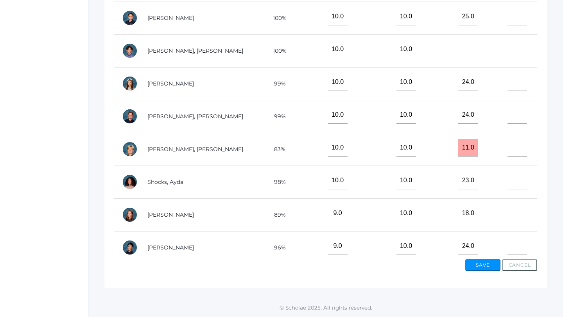
scroll to position [313, 0]
click at [519, 184] on input"] "text" at bounding box center [517, 181] width 20 height 18
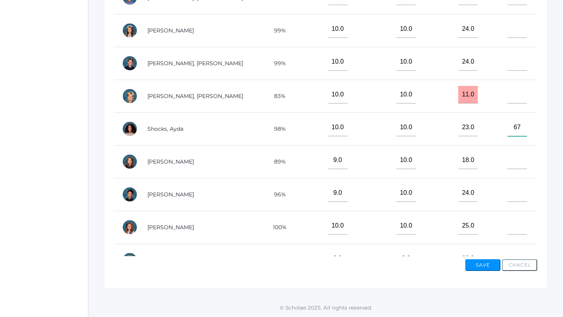
scroll to position [387, 0]
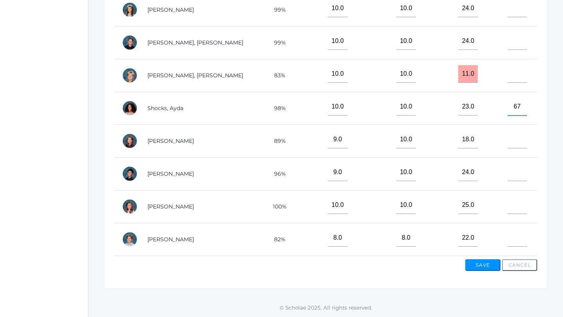
type input"] "67"
click at [513, 204] on input"] "text" at bounding box center [517, 206] width 20 height 18
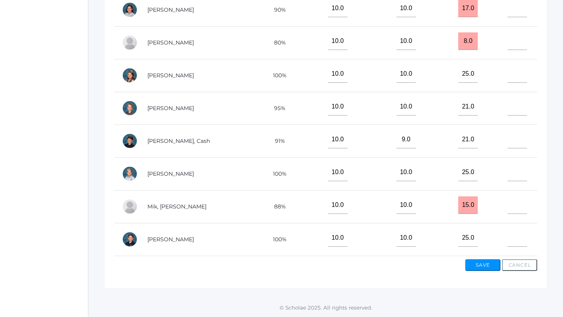
scroll to position [88, 0]
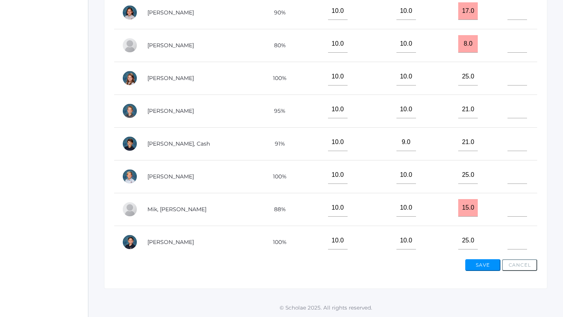
type input"] "73"
click at [516, 73] on input"] "text" at bounding box center [517, 77] width 20 height 18
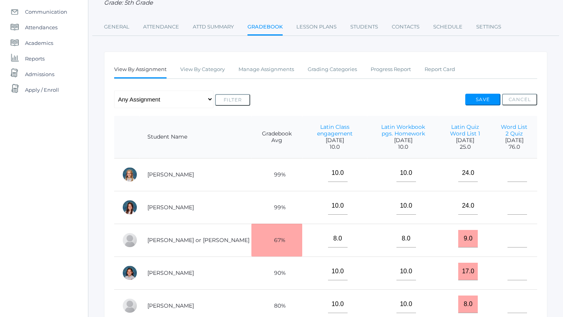
scroll to position [0, 0]
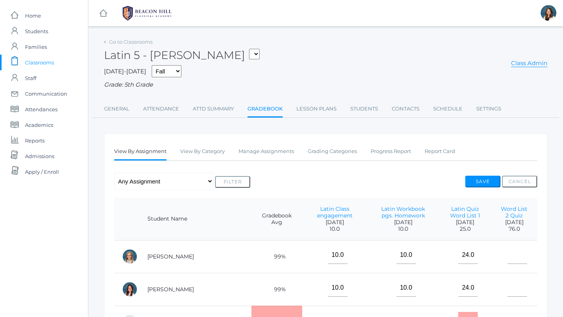
type input"] "76"
click at [516, 255] on input"] "text" at bounding box center [517, 256] width 20 height 18
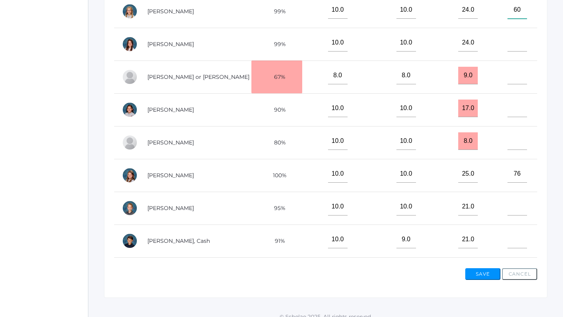
scroll to position [246, 0]
type input"] "60"
click at [512, 204] on input"] "text" at bounding box center [517, 206] width 20 height 18
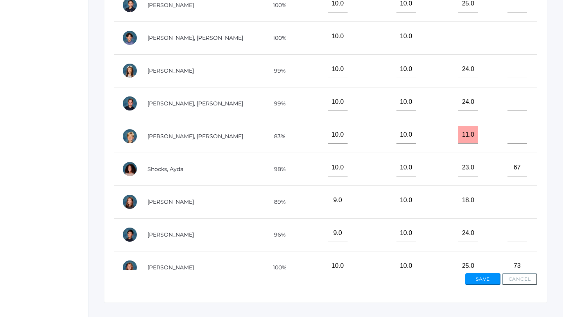
scroll to position [340, 0]
type input"] "45"
click at [516, 201] on input"] "text" at bounding box center [517, 201] width 20 height 18
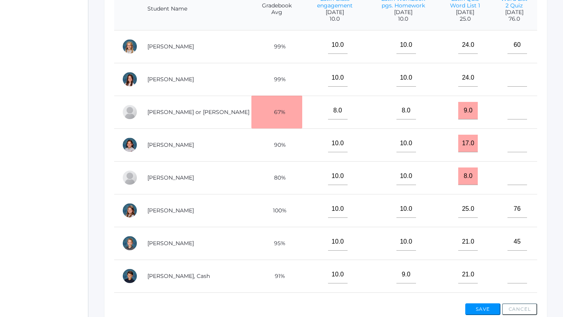
scroll to position [210, 0]
type input"] "73"
click at [515, 82] on input"] "text" at bounding box center [517, 79] width 20 height 18
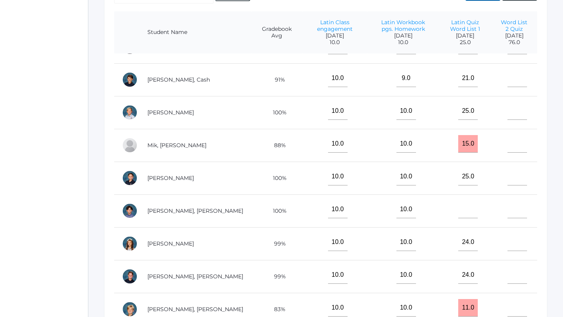
scroll to position [221, 0]
type input"] "58"
click at [512, 273] on input"] "text" at bounding box center [517, 275] width 20 height 18
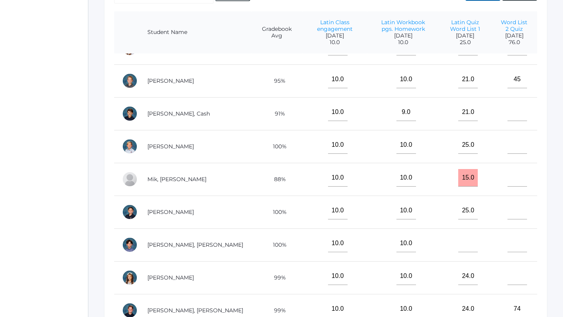
scroll to position [177, 0]
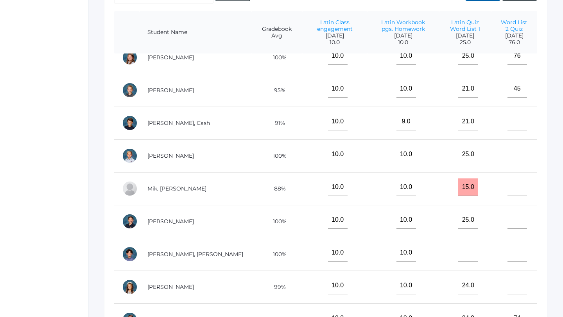
type input"] "74"
click at [507, 164] on td at bounding box center [514, 156] width 46 height 33
click at [514, 157] on input"] "text" at bounding box center [517, 155] width 20 height 18
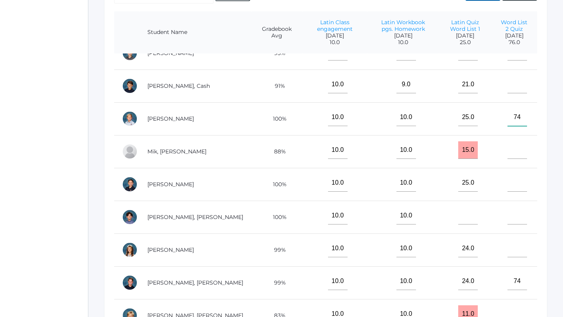
scroll to position [214, 0]
type input"] "74"
click at [514, 252] on input"] "text" at bounding box center [517, 249] width 20 height 18
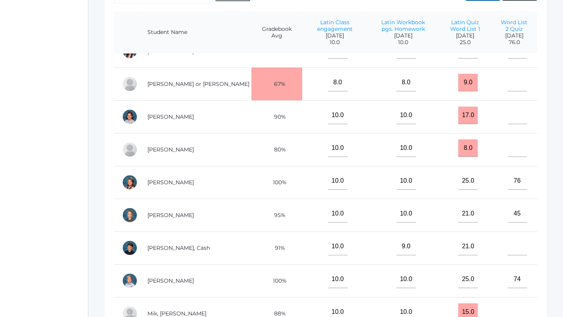
scroll to position [50, 0]
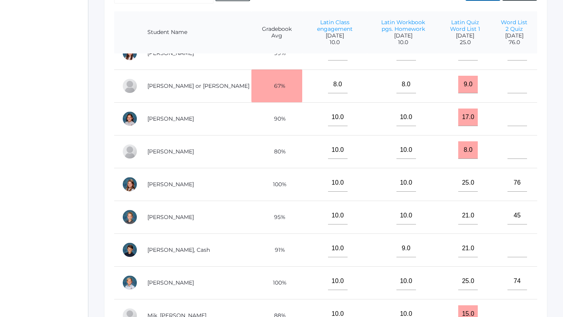
type input"] "68"
click at [519, 119] on input"] "text" at bounding box center [517, 118] width 20 height 18
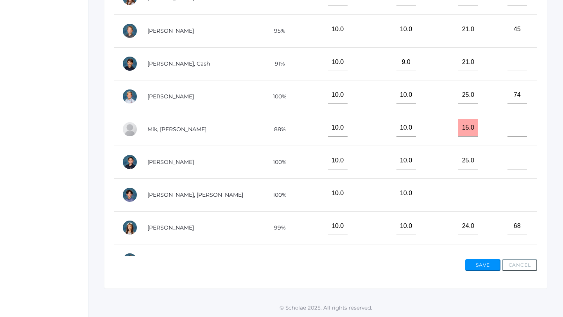
scroll to position [172, 0]
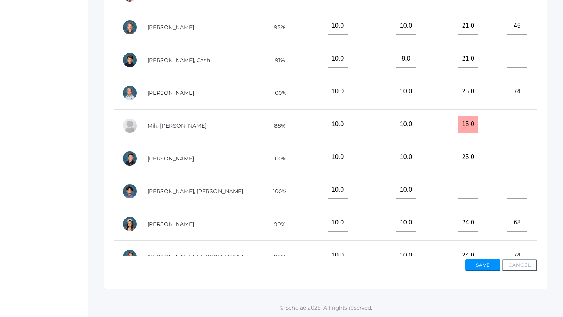
type input"] "59"
click at [515, 161] on input"] "text" at bounding box center [517, 158] width 20 height 18
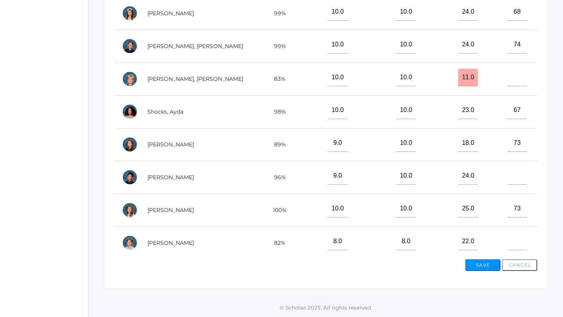
scroll to position [387, 0]
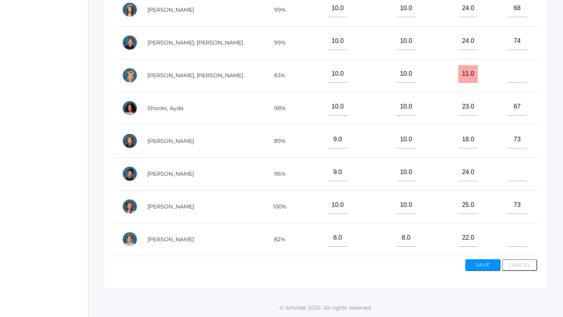
type input"] "68"
click at [518, 237] on input"] "text" at bounding box center [517, 238] width 20 height 18
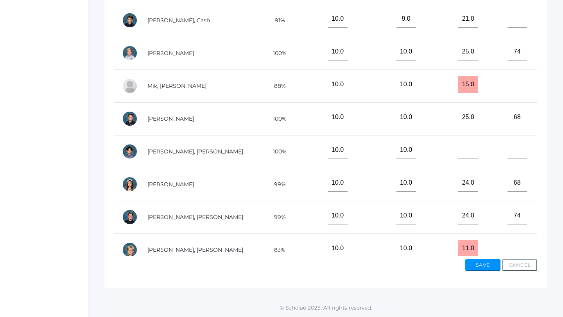
scroll to position [207, 0]
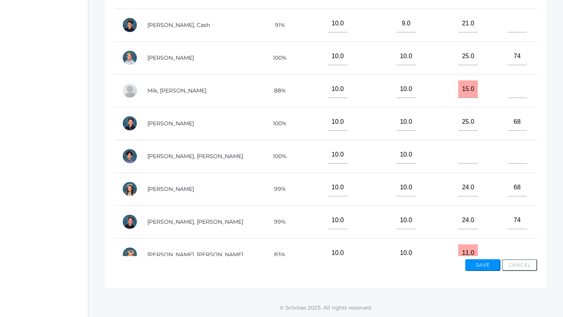
type input"] "48"
click at [515, 90] on input"] "text" at bounding box center [517, 90] width 20 height 18
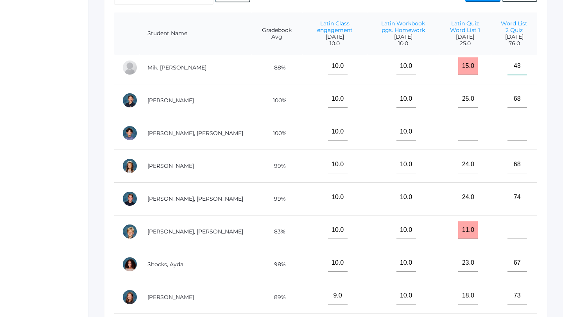
scroll to position [298, 0]
type input"] "43"
click at [515, 137] on input"] "text" at bounding box center [517, 133] width 20 height 18
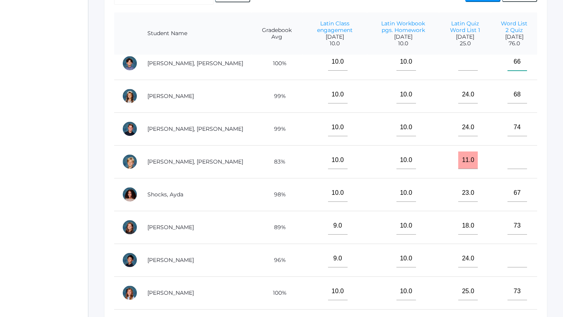
scroll to position [370, 0]
type input"] "66"
click at [519, 264] on input"] "text" at bounding box center [517, 258] width 20 height 18
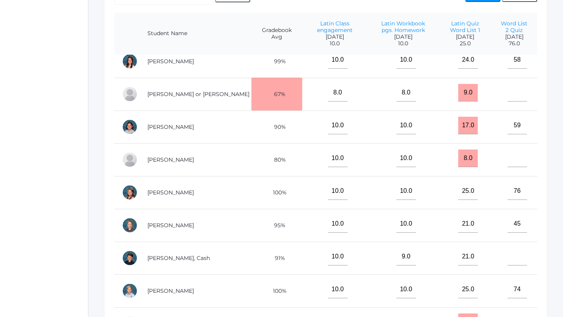
scroll to position [41, 0]
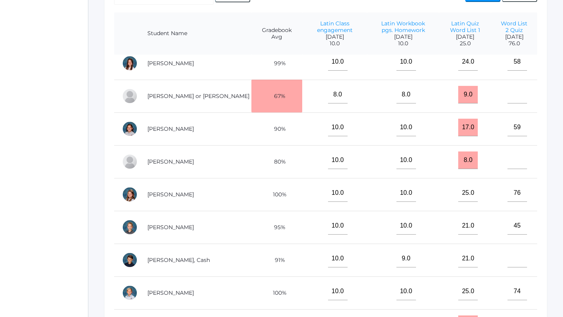
type input"] "76"
click at [514, 90] on input"] "text" at bounding box center [517, 95] width 20 height 18
type input"] "24"
click at [513, 159] on input"] "text" at bounding box center [517, 161] width 20 height 18
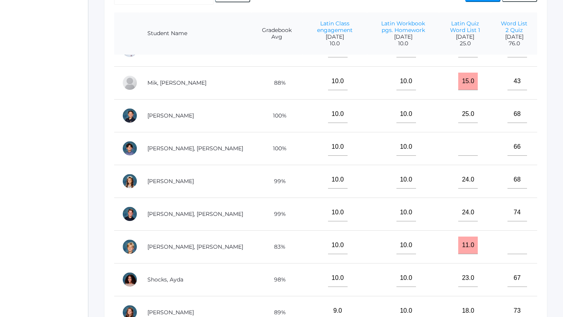
scroll to position [286, 0]
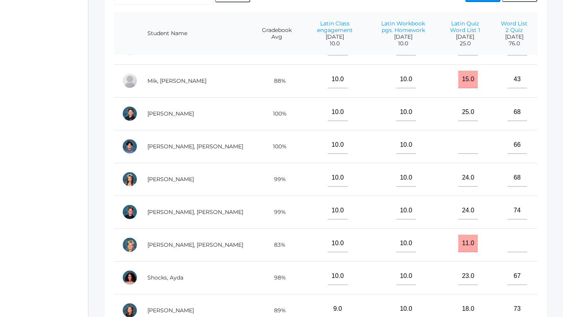
type input"] "46"
click at [516, 245] on input"] "text" at bounding box center [517, 244] width 20 height 18
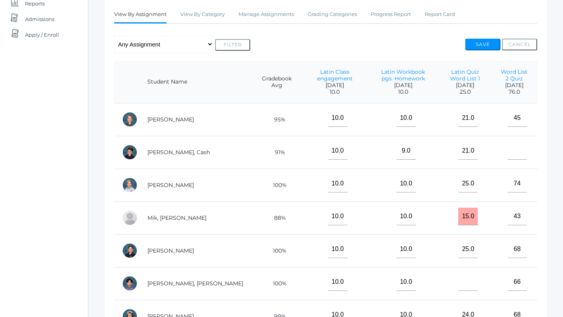
scroll to position [195, 0]
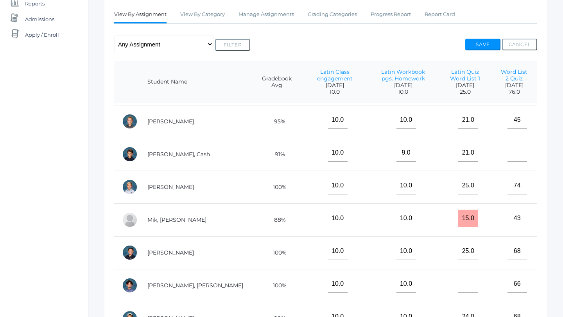
type input"] "36"
click at [514, 153] on input"] "text" at bounding box center [517, 153] width 20 height 18
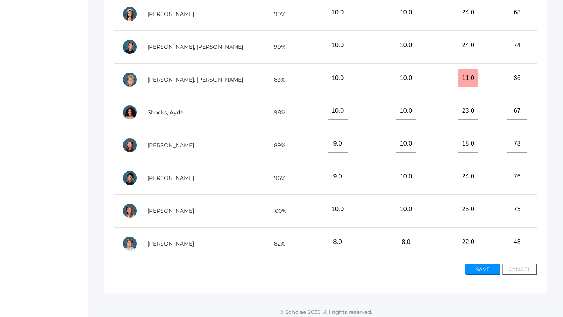
scroll to position [254, 0]
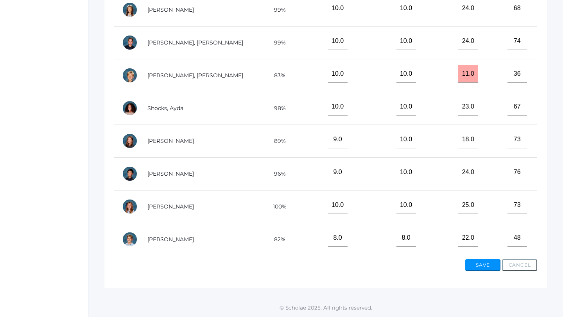
type input"] "46"
click at [487, 263] on button "Save" at bounding box center [482, 266] width 35 height 12
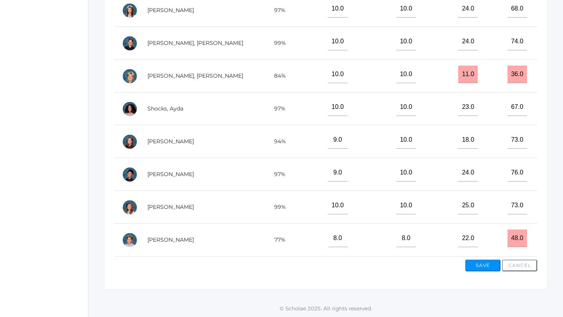
scroll to position [272, 0]
click at [482, 265] on button "Save" at bounding box center [482, 266] width 35 height 12
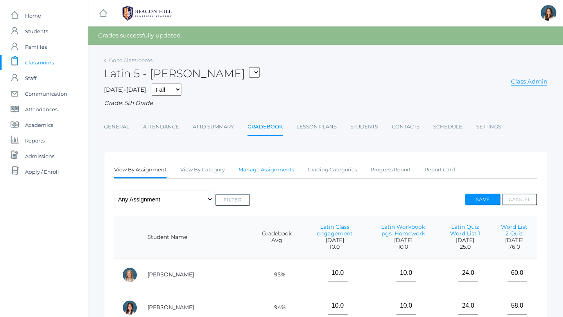
click at [278, 170] on link "Manage Assignments" at bounding box center [265, 170] width 55 height 16
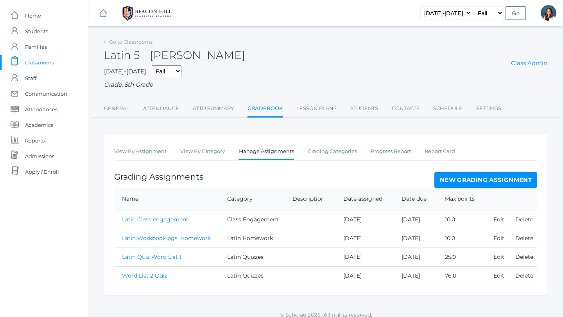
click at [449, 177] on link "New Grading Assignment" at bounding box center [485, 180] width 103 height 16
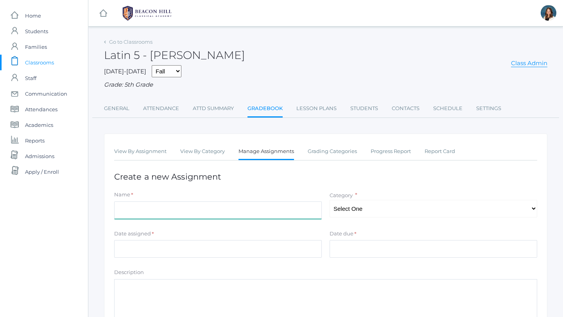
click at [240, 212] on input "Name" at bounding box center [218, 211] width 208 height 18
type input "Word List 2 workbook pgs"
click at [533, 208] on select "Select One Latin Quizzes Class Engagement Latin Homework" at bounding box center [433, 209] width 208 height 18
select select "1244"
click at [329, 200] on select "Select One Latin Quizzes Class Engagement Latin Homework" at bounding box center [433, 209] width 208 height 18
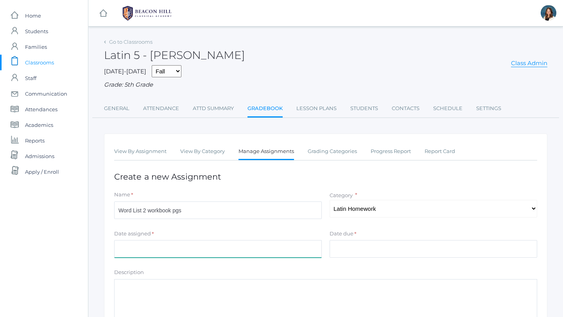
click at [288, 254] on input "Date assigned" at bounding box center [218, 249] width 208 height 18
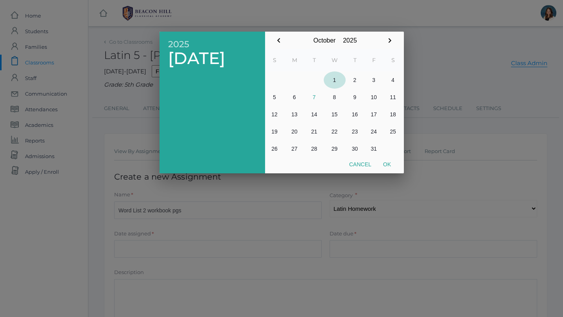
click at [333, 81] on button "1" at bounding box center [335, 80] width 22 height 17
click at [388, 163] on button "Ok" at bounding box center [387, 165] width 20 height 14
type input "[DATE]"
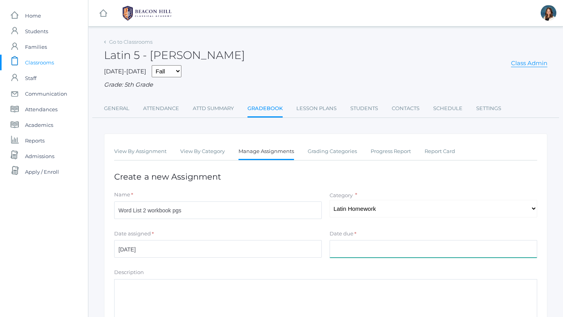
click at [362, 247] on input "Date due" at bounding box center [433, 249] width 208 height 18
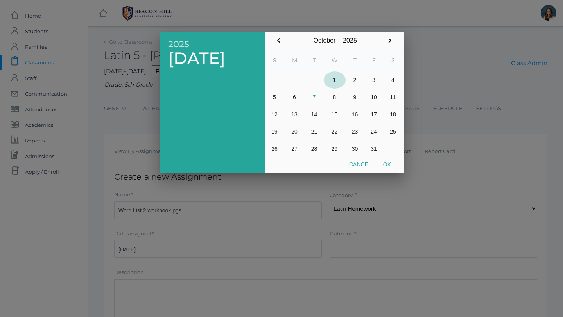
click at [333, 77] on button "1" at bounding box center [335, 80] width 22 height 17
click at [388, 162] on button "Ok" at bounding box center [387, 165] width 20 height 14
type input "[DATE]"
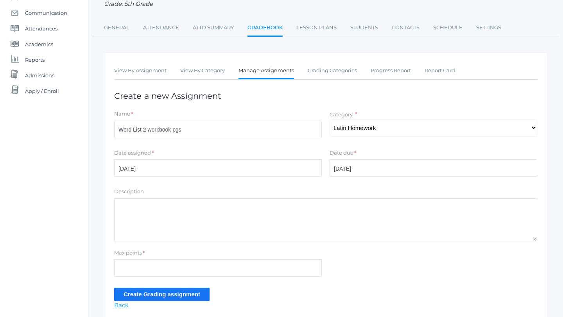
scroll to position [112, 0]
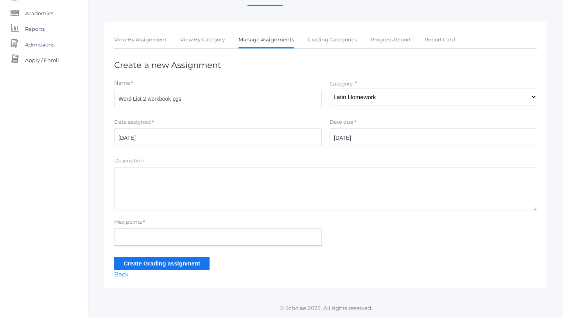
click at [174, 237] on input "Max points" at bounding box center [218, 238] width 208 height 18
type input "10"
click at [141, 262] on input "Create Grading assignment" at bounding box center [161, 263] width 95 height 13
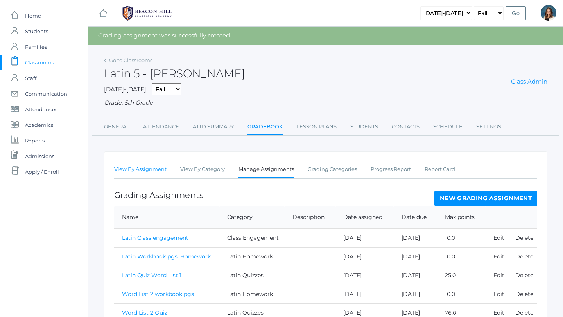
click at [157, 170] on link "View By Assignment" at bounding box center [140, 170] width 52 height 16
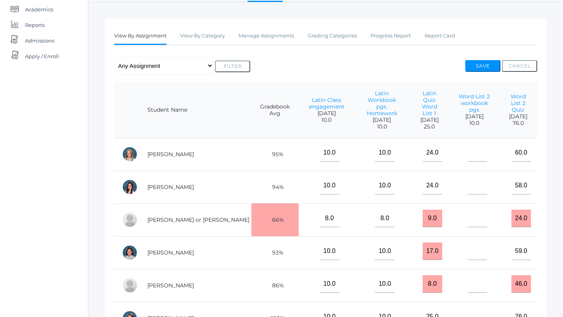
scroll to position [128, 0]
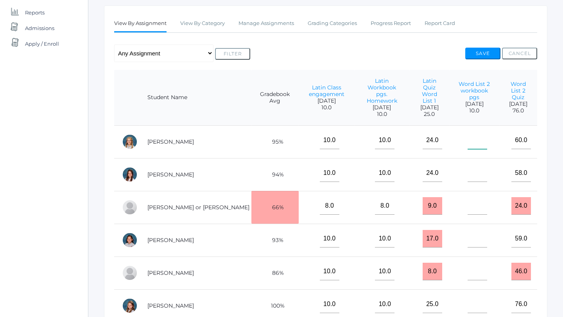
click at [467, 141] on input"] "text" at bounding box center [477, 141] width 20 height 18
type input"] "10"
click at [470, 174] on input"] "text" at bounding box center [477, 174] width 20 height 18
type input"] "10"
click at [468, 210] on input"] "text" at bounding box center [477, 206] width 20 height 18
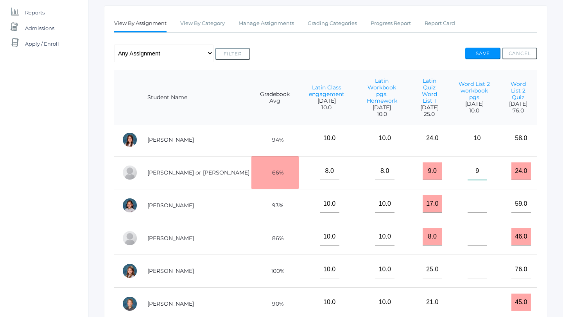
scroll to position [38, 0]
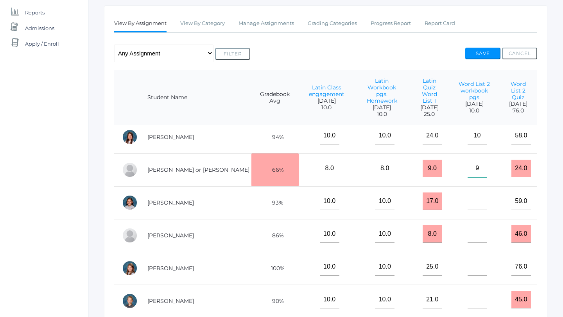
type input"] "9"
click at [472, 205] on input"] "text" at bounding box center [477, 202] width 20 height 18
type input"] "10"
click at [471, 239] on input"] "text" at bounding box center [477, 235] width 20 height 18
type input"] "10"
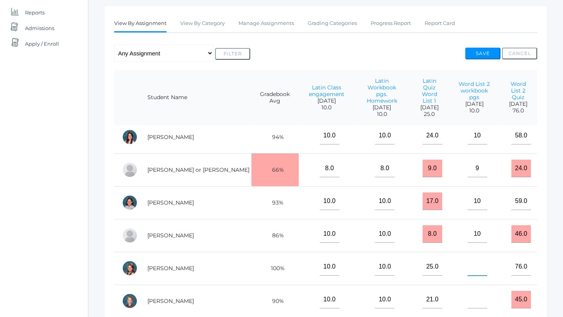
click at [469, 273] on input"] "text" at bounding box center [477, 267] width 20 height 18
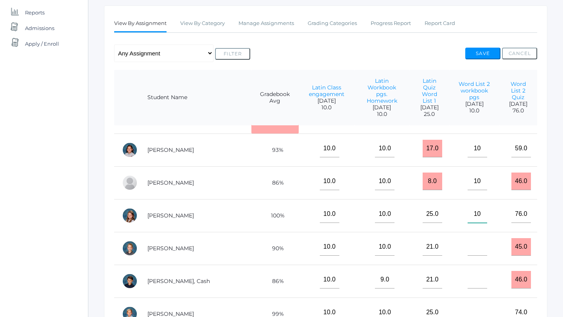
scroll to position [94, 0]
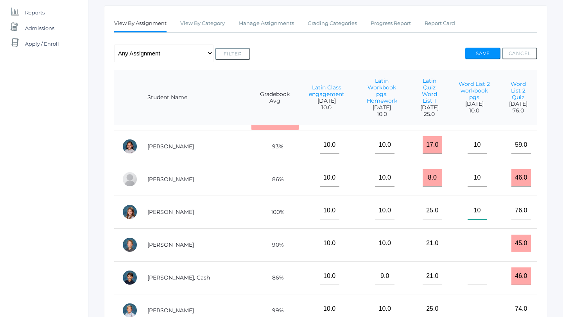
type input"] "10"
click at [469, 245] on input"] "text" at bounding box center [477, 244] width 20 height 18
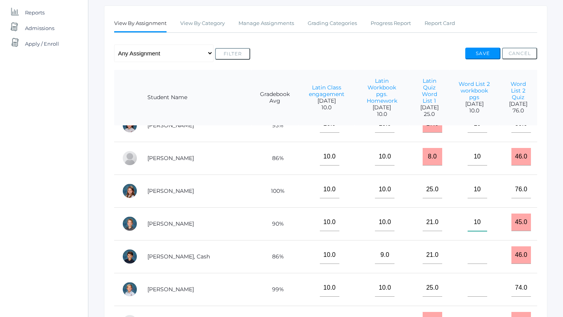
scroll to position [118, 0]
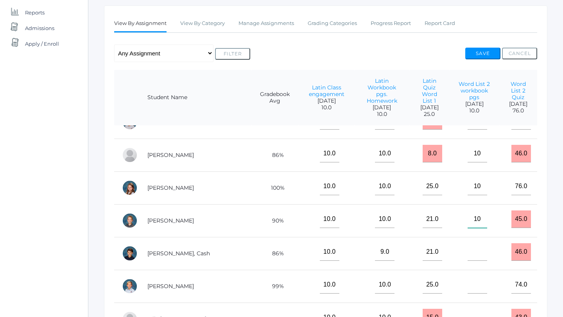
type input"] "10"
click at [468, 251] on input"] "text" at bounding box center [477, 252] width 20 height 18
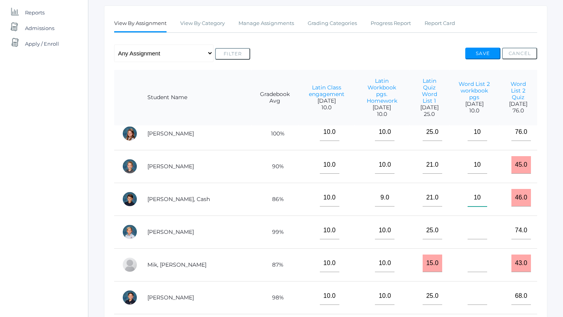
scroll to position [175, 0]
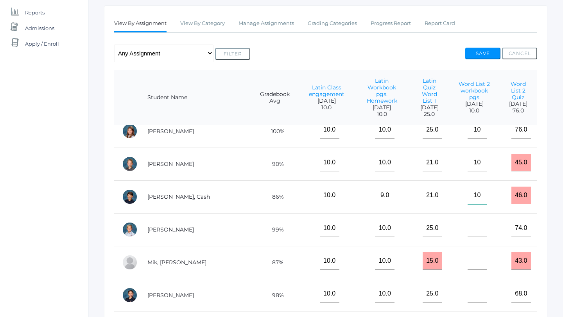
type input"] "10"
click at [470, 229] on input"] "text" at bounding box center [477, 229] width 20 height 18
type input"] "10"
click at [467, 261] on input"] "text" at bounding box center [477, 261] width 20 height 18
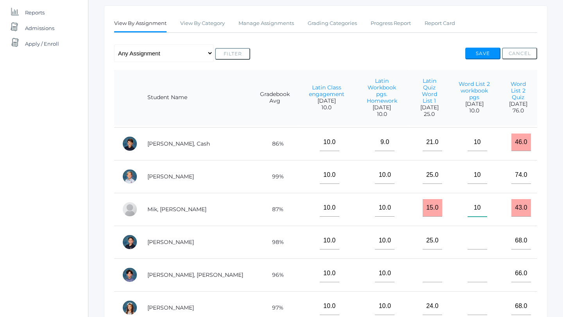
scroll to position [245, 0]
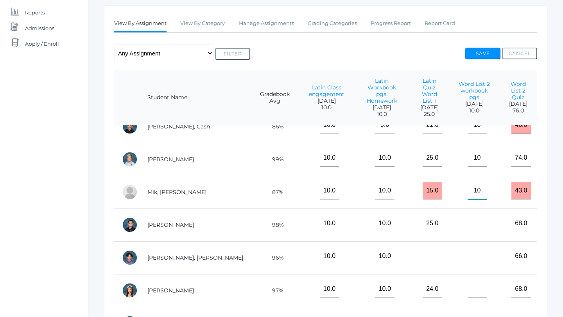
type input"] "10"
click at [472, 226] on input"] "text" at bounding box center [477, 224] width 20 height 18
type input"] "10"
click at [468, 258] on input"] "text" at bounding box center [477, 257] width 20 height 18
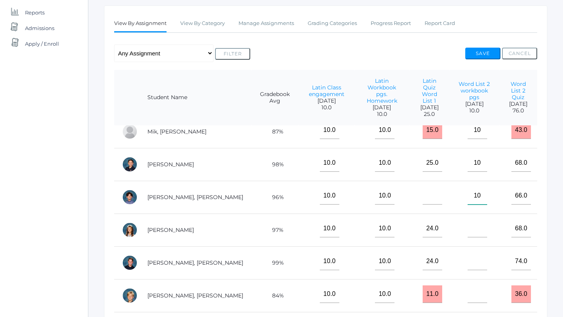
scroll to position [307, 0]
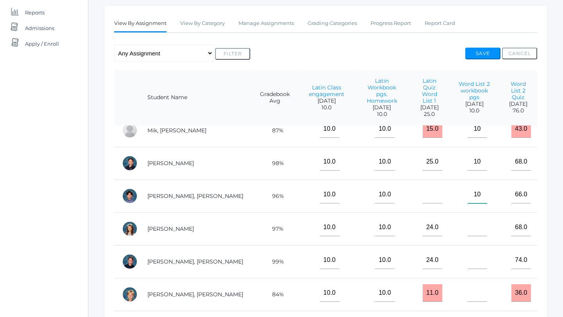
type input"] "10"
click at [474, 230] on input"] "text" at bounding box center [477, 228] width 20 height 18
type input"] "10"
click at [471, 261] on input"] "text" at bounding box center [477, 261] width 20 height 18
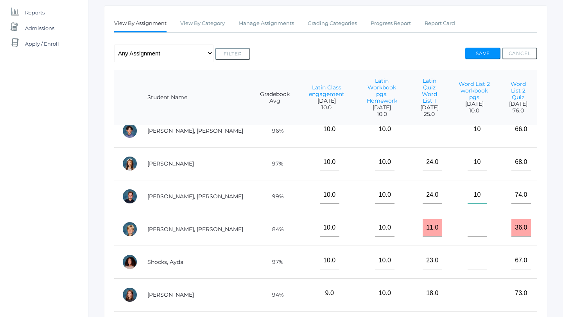
scroll to position [373, 0]
type input"] "10"
click at [472, 228] on input"] "text" at bounding box center [477, 227] width 20 height 18
type input"] "8"
click at [468, 264] on input"] "text" at bounding box center [477, 260] width 20 height 18
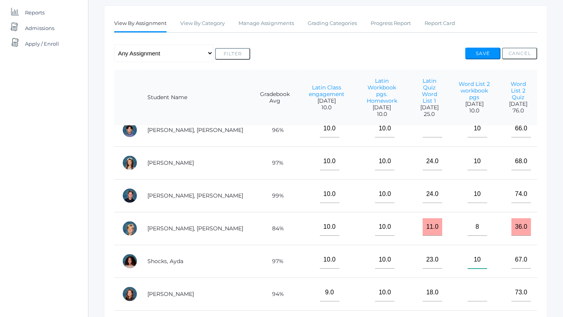
scroll to position [400, 0]
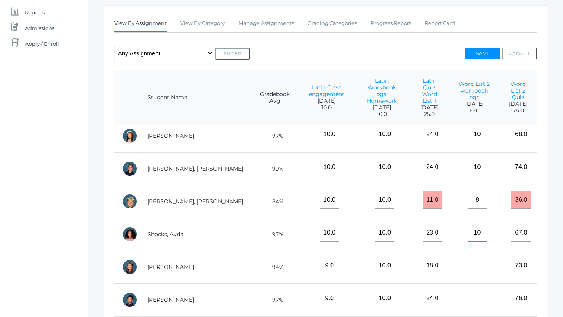
type input"] "10"
click at [471, 267] on input"] "text" at bounding box center [477, 266] width 20 height 18
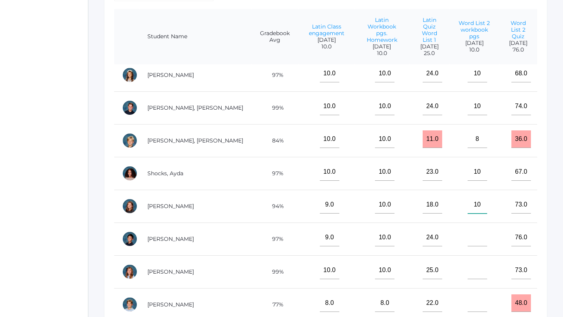
scroll to position [190, 0]
type input"] "10"
click at [467, 238] on input"] "text" at bounding box center [477, 237] width 20 height 18
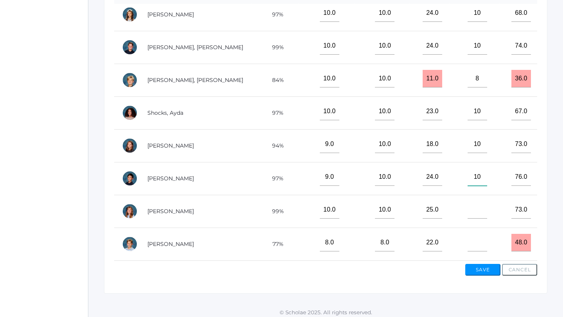
scroll to position [254, 0]
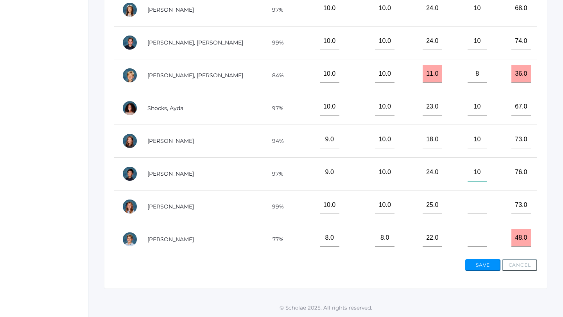
type input"] "10"
click at [474, 207] on input"] "text" at bounding box center [477, 206] width 20 height 18
type input"] "10"
click at [472, 239] on input"] "text" at bounding box center [477, 238] width 20 height 18
type input"] "8"
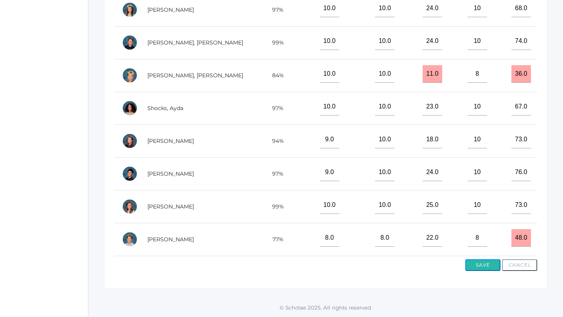
click at [476, 263] on button "Save" at bounding box center [482, 266] width 35 height 12
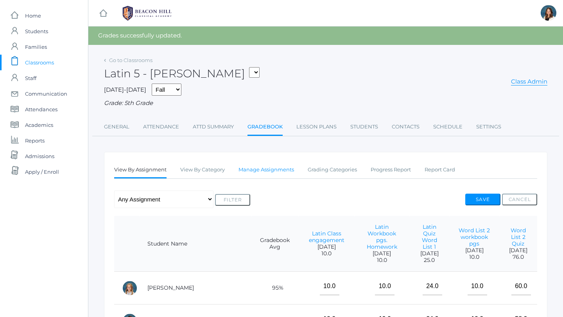
click at [286, 168] on link "Manage Assignments" at bounding box center [265, 170] width 55 height 16
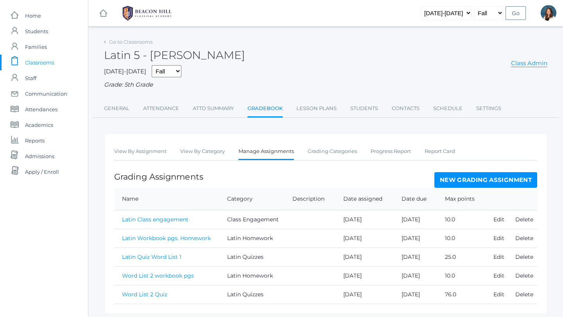
click at [467, 178] on link "New Grading Assignment" at bounding box center [485, 180] width 103 height 16
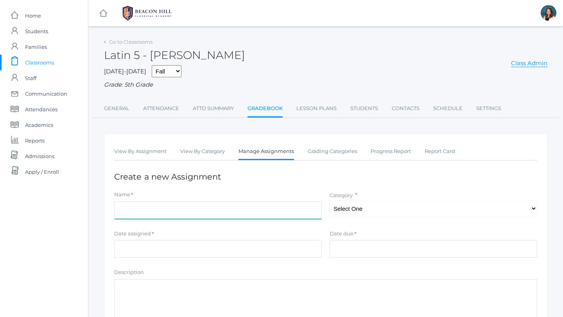
click at [181, 209] on input "Name" at bounding box center [218, 211] width 208 height 18
type input "Latin Engagement Word List 2"
click at [532, 207] on select "Select One Latin Quizzes Class Engagement Latin Homework" at bounding box center [433, 209] width 208 height 18
select select "1243"
click at [329, 200] on select "Select One Latin Quizzes Class Engagement Latin Homework" at bounding box center [433, 209] width 208 height 18
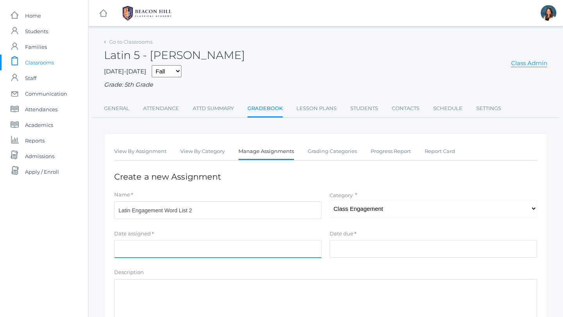
click at [243, 252] on input "Date assigned" at bounding box center [218, 249] width 208 height 18
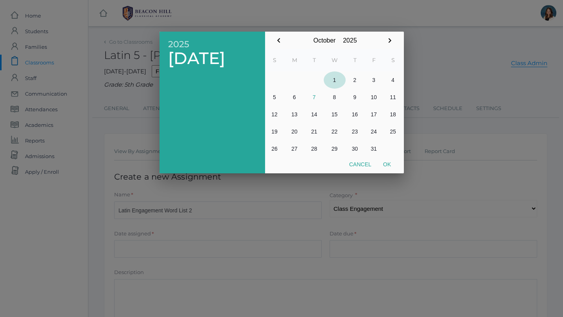
click at [334, 79] on button "1" at bounding box center [335, 80] width 22 height 17
click at [386, 163] on button "Ok" at bounding box center [387, 165] width 20 height 14
type input "[DATE]"
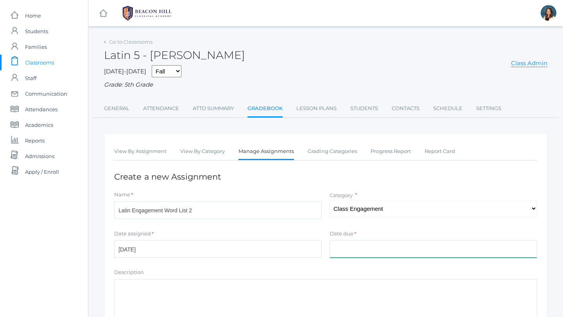
click at [353, 250] on input "Date due" at bounding box center [433, 249] width 208 height 18
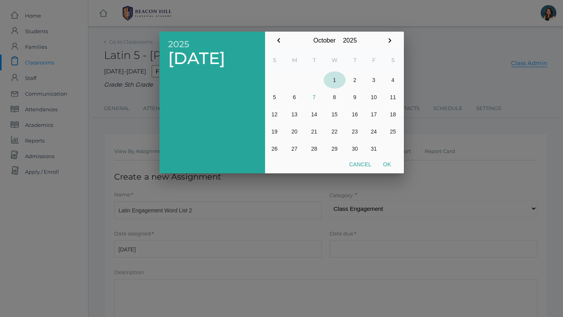
click at [335, 79] on button "1" at bounding box center [335, 80] width 22 height 17
click at [387, 164] on button "Ok" at bounding box center [387, 165] width 20 height 14
type input "[DATE]"
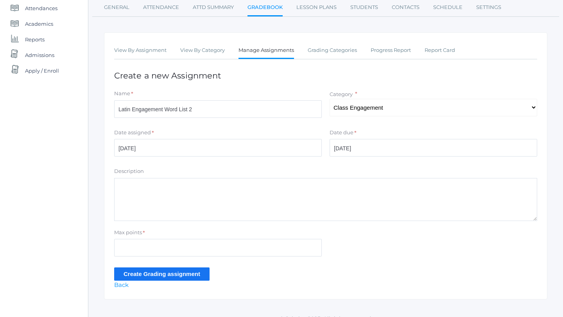
scroll to position [109, 0]
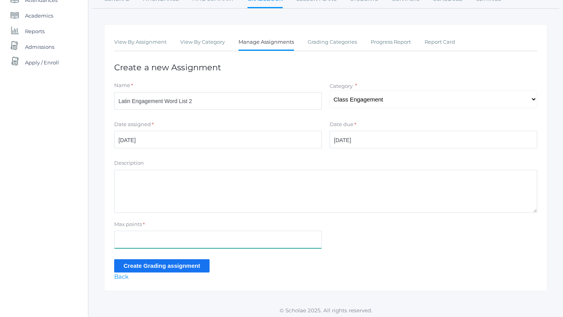
click at [168, 242] on input "Max points" at bounding box center [218, 240] width 208 height 18
type input "10"
click at [132, 265] on input "Create Grading assignment" at bounding box center [161, 266] width 95 height 13
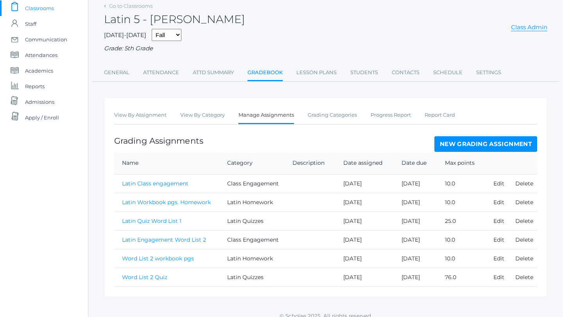
scroll to position [63, 0]
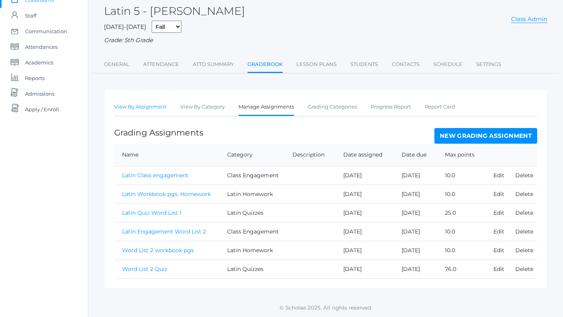
click at [158, 106] on link "View By Assignment" at bounding box center [140, 107] width 52 height 16
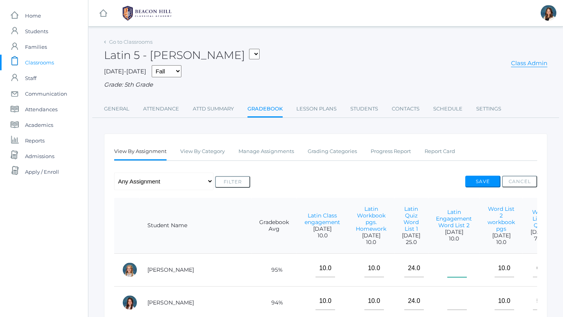
click at [447, 274] on input"] "text" at bounding box center [457, 269] width 20 height 18
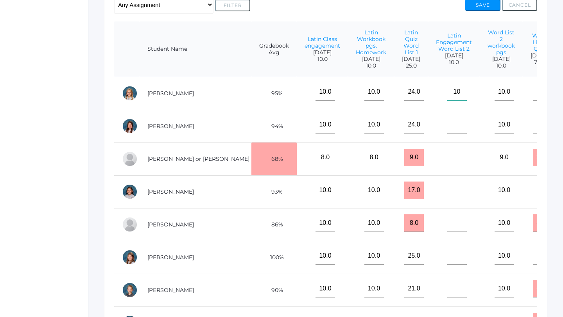
type input"] "10"
click at [447, 132] on input"] "text" at bounding box center [457, 125] width 20 height 18
type input"] "10"
click at [447, 166] on input"] "text" at bounding box center [457, 158] width 20 height 18
type input"] "8"
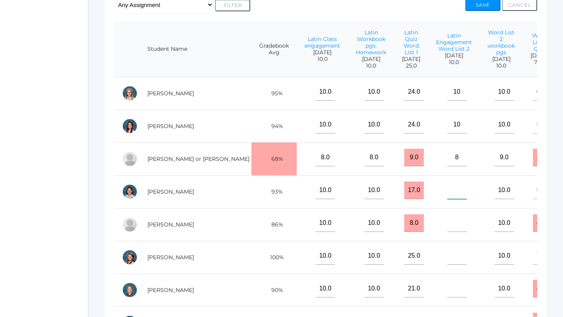
click at [447, 196] on input"] "text" at bounding box center [457, 191] width 20 height 18
type input"] "10"
click at [447, 232] on input"] "text" at bounding box center [457, 224] width 20 height 18
type input"] "10"
click at [447, 261] on input"] "text" at bounding box center [457, 256] width 20 height 18
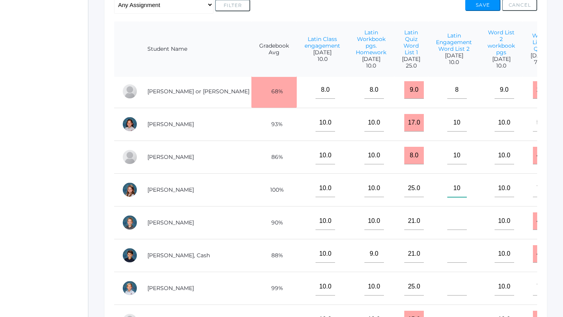
scroll to position [82, 0]
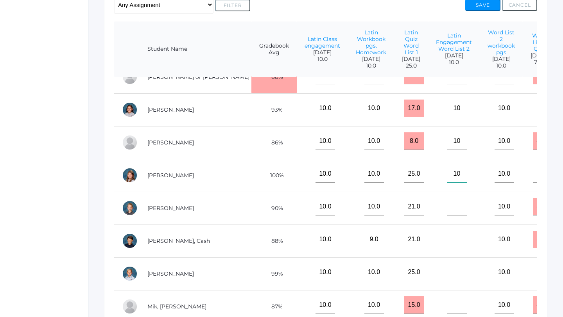
type input"] "10"
click at [447, 212] on input"] "text" at bounding box center [457, 207] width 20 height 18
type input"] "10"
click at [447, 249] on input"] "text" at bounding box center [457, 240] width 20 height 18
type input"] "10"
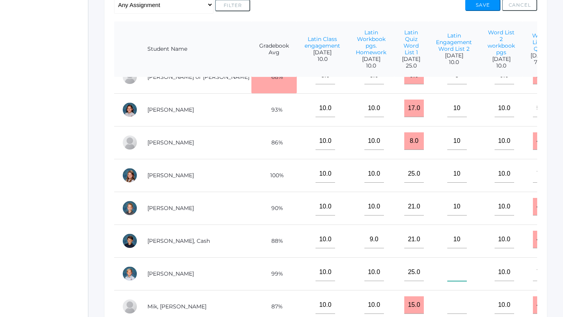
click at [447, 278] on input"] "text" at bounding box center [457, 273] width 20 height 18
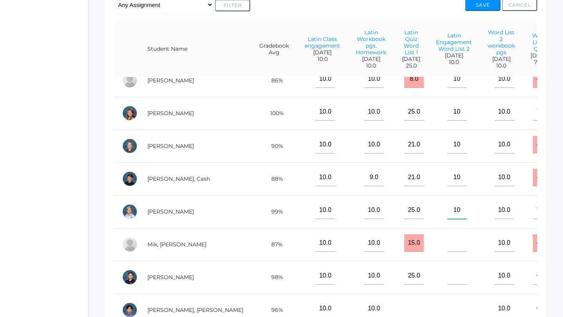
scroll to position [149, 0]
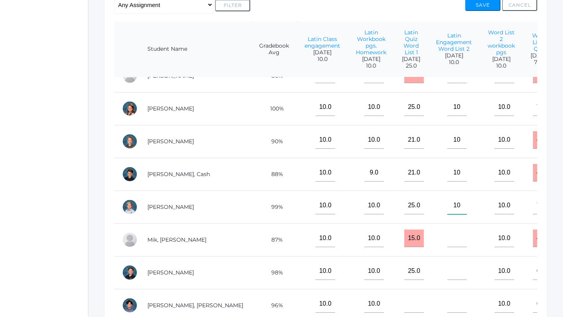
type input"] "10"
click at [447, 247] on input"] "text" at bounding box center [457, 239] width 20 height 18
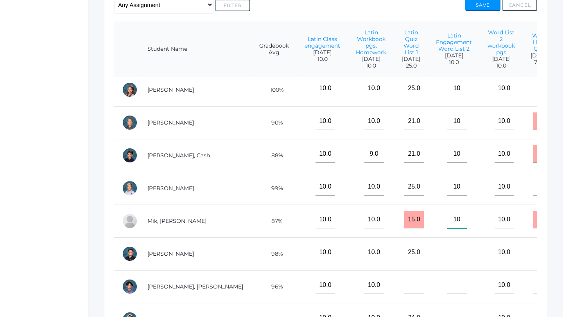
scroll to position [168, 0]
type input"] "10"
click at [447, 261] on input"] "text" at bounding box center [457, 252] width 20 height 18
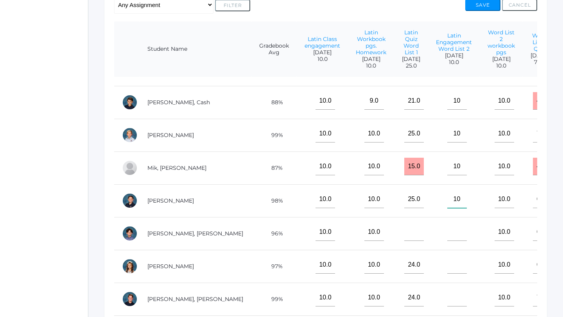
scroll to position [236, 0]
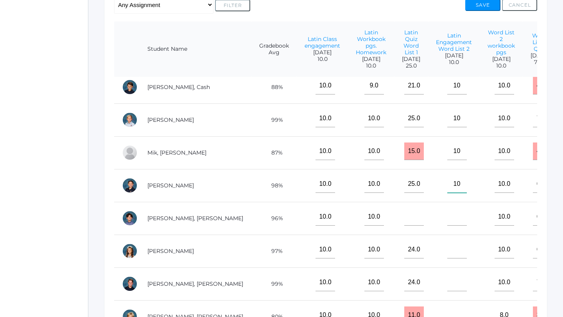
type input"] "10"
click at [447, 225] on input"] "text" at bounding box center [457, 217] width 20 height 18
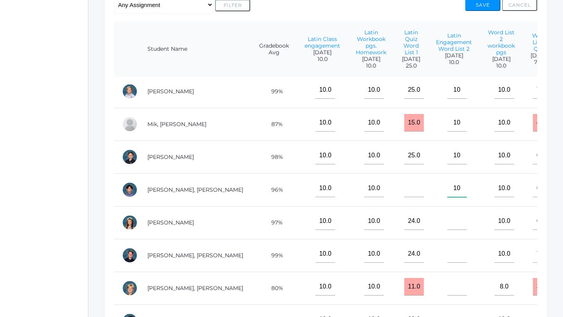
scroll to position [265, 0]
type input"] "10"
click at [447, 225] on input"] "text" at bounding box center [457, 221] width 20 height 18
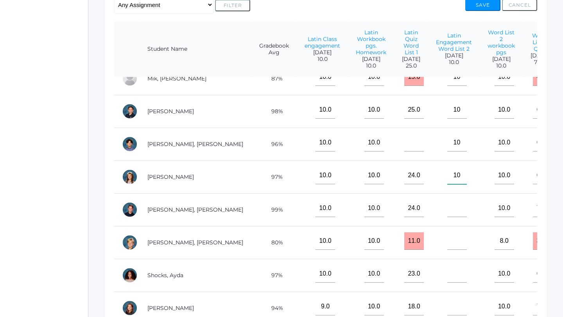
scroll to position [320, 0]
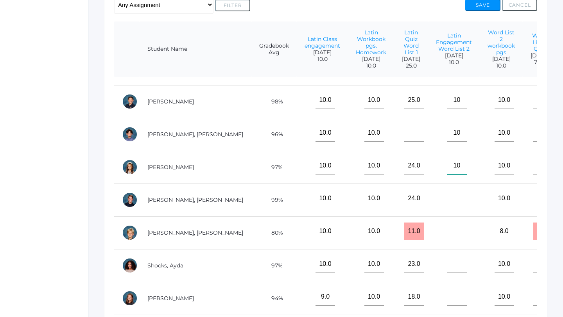
type input"] "10"
click at [447, 208] on input"] "text" at bounding box center [457, 199] width 20 height 18
type input"] "10"
click at [447, 238] on input"] "text" at bounding box center [457, 232] width 20 height 18
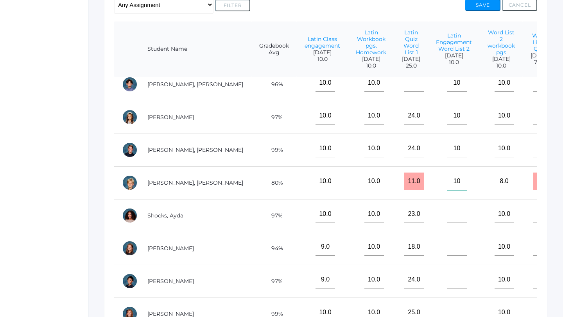
scroll to position [371, 0]
type input"] "10"
click at [447, 221] on input"] "text" at bounding box center [457, 214] width 20 height 18
type input"] "10"
click at [447, 251] on input"] "text" at bounding box center [457, 247] width 20 height 18
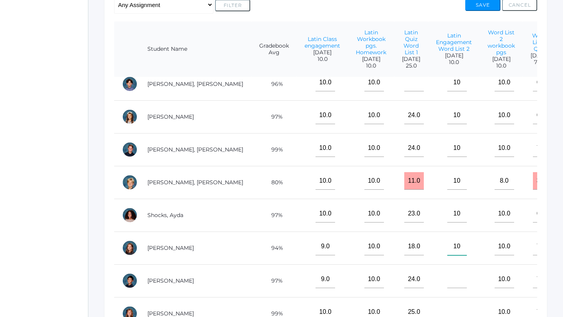
type input"] "10"
click at [447, 288] on input"] "text" at bounding box center [457, 280] width 20 height 18
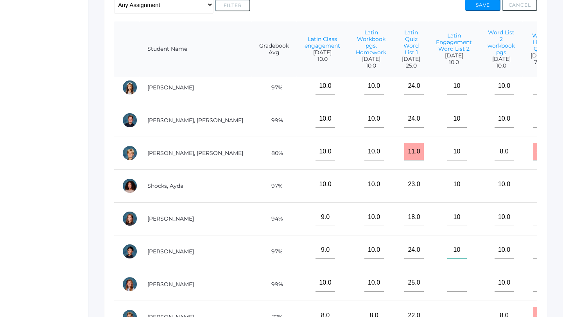
type input"] "10"
click at [447, 278] on input"] "text" at bounding box center [457, 283] width 20 height 18
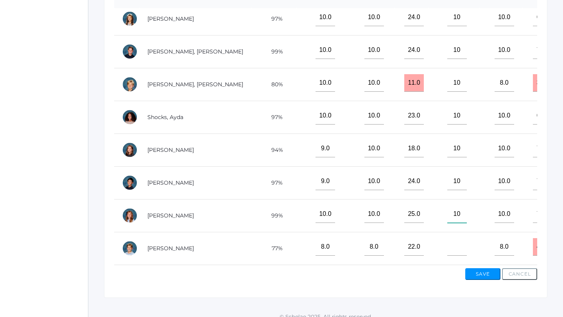
scroll to position [254, 0]
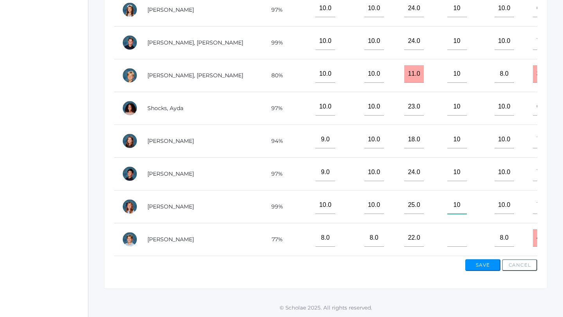
type input"] "10"
click at [447, 242] on input"] "text" at bounding box center [457, 238] width 20 height 18
type input"] "10"
click at [485, 267] on button "Save" at bounding box center [482, 266] width 35 height 12
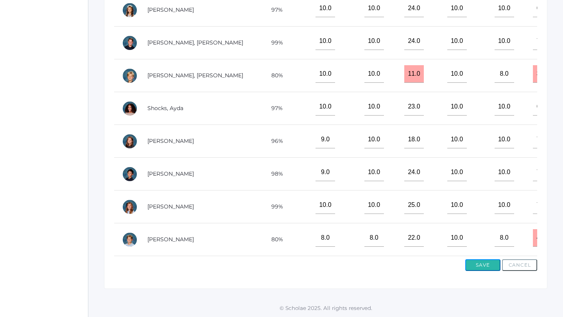
click at [491, 263] on button "Save" at bounding box center [482, 266] width 35 height 12
